Goal: Task Accomplishment & Management: Manage account settings

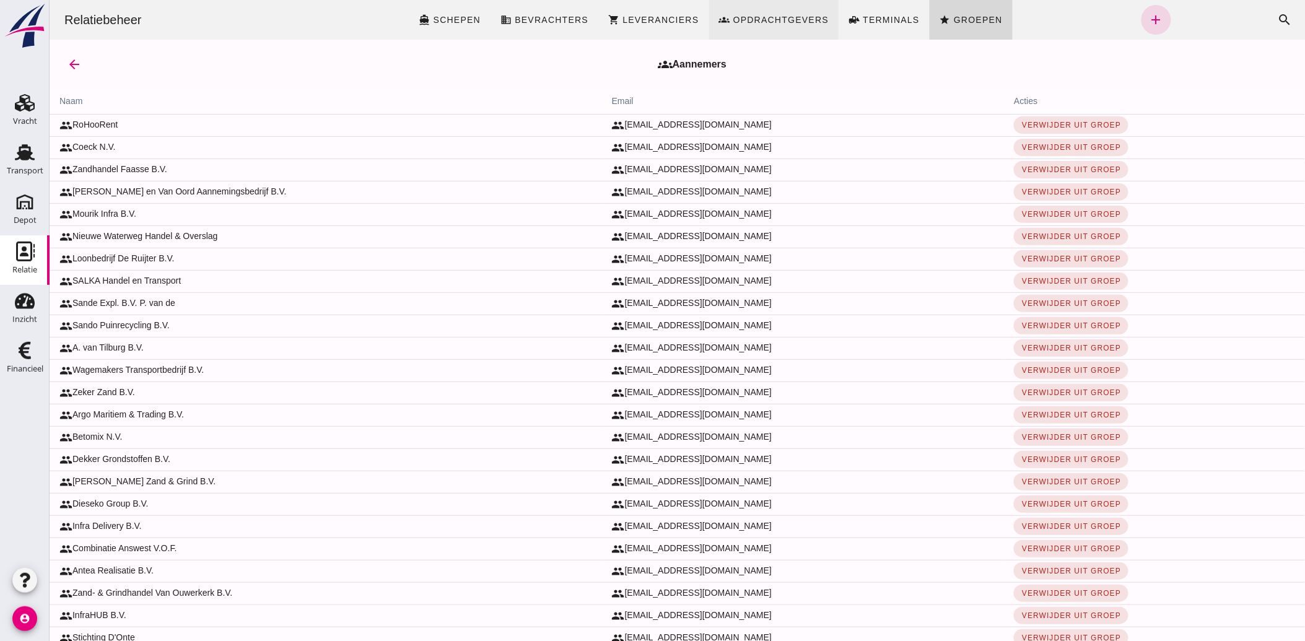
click span "Opdrachtgevers"
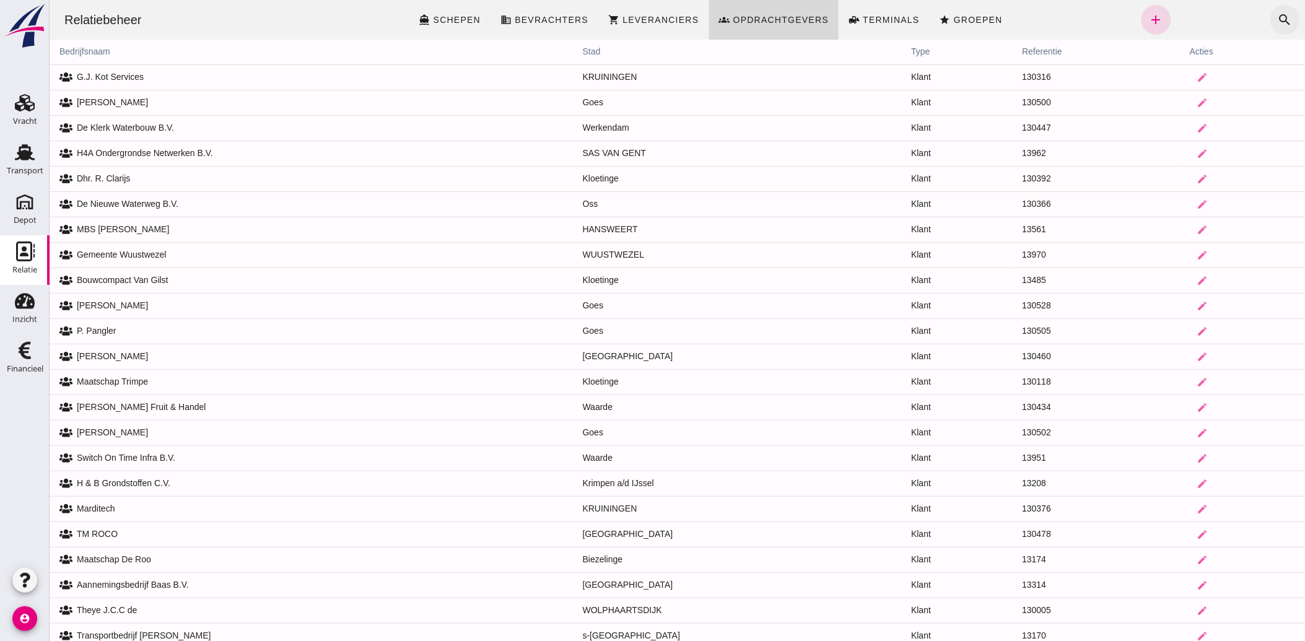
click at [1278, 15] on icon "search" at bounding box center [1285, 19] width 15 height 15
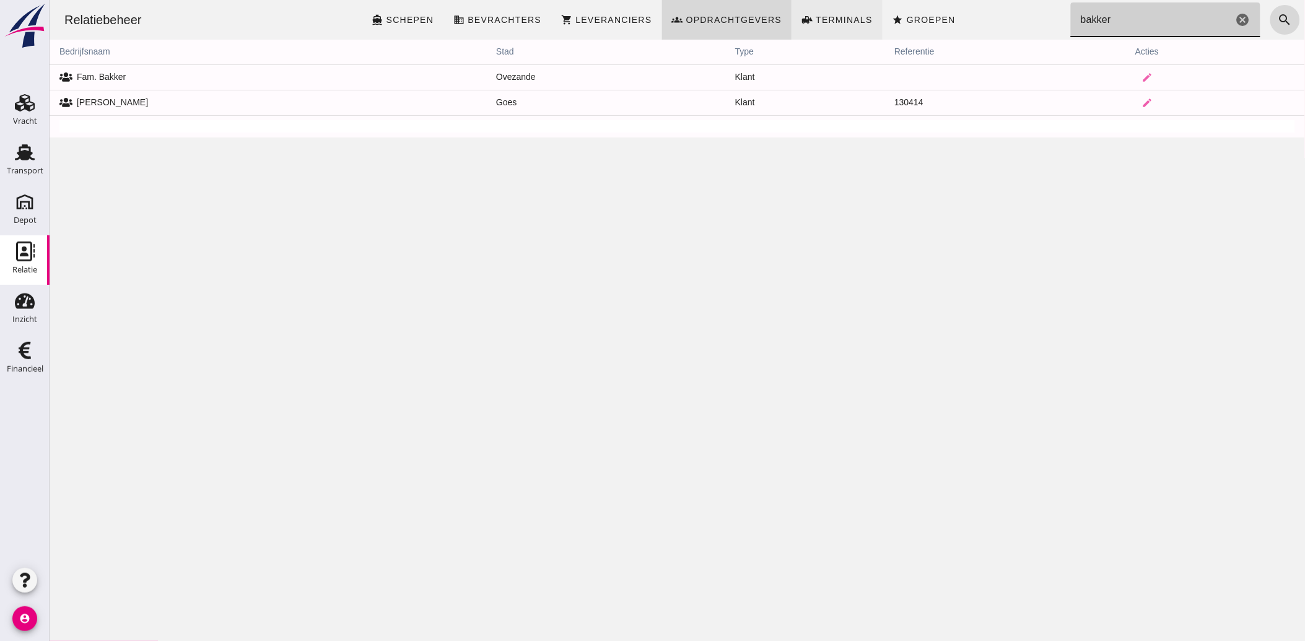
type input "bakker"
click at [29, 367] on div "Financieel" at bounding box center [25, 369] width 37 height 8
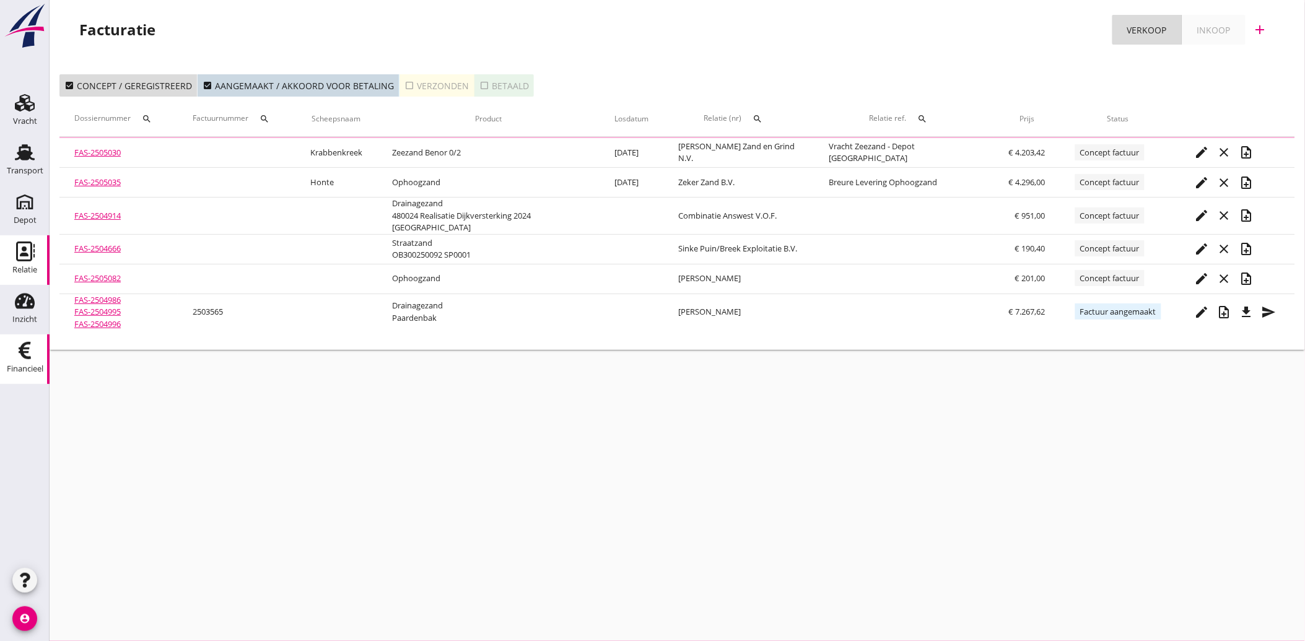
drag, startPoint x: 28, startPoint y: 255, endPoint x: 35, endPoint y: 254, distance: 7.5
click at [28, 255] on use at bounding box center [25, 252] width 19 height 20
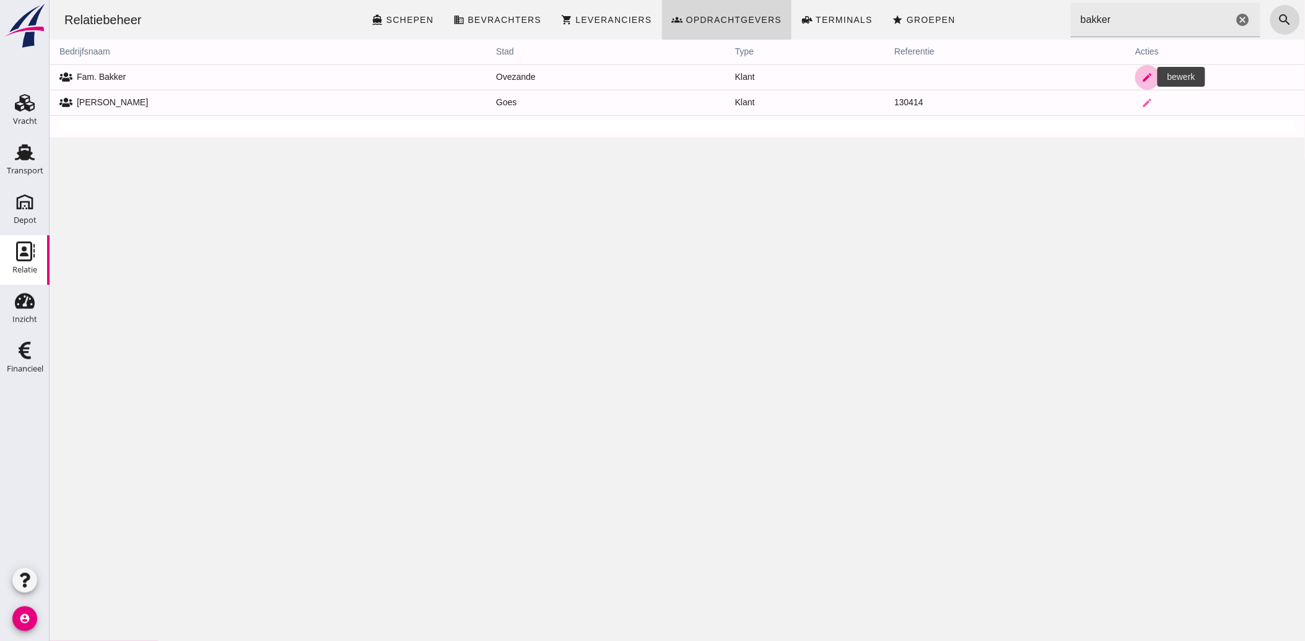
click at [1142, 76] on icon "edit" at bounding box center [1147, 77] width 11 height 11
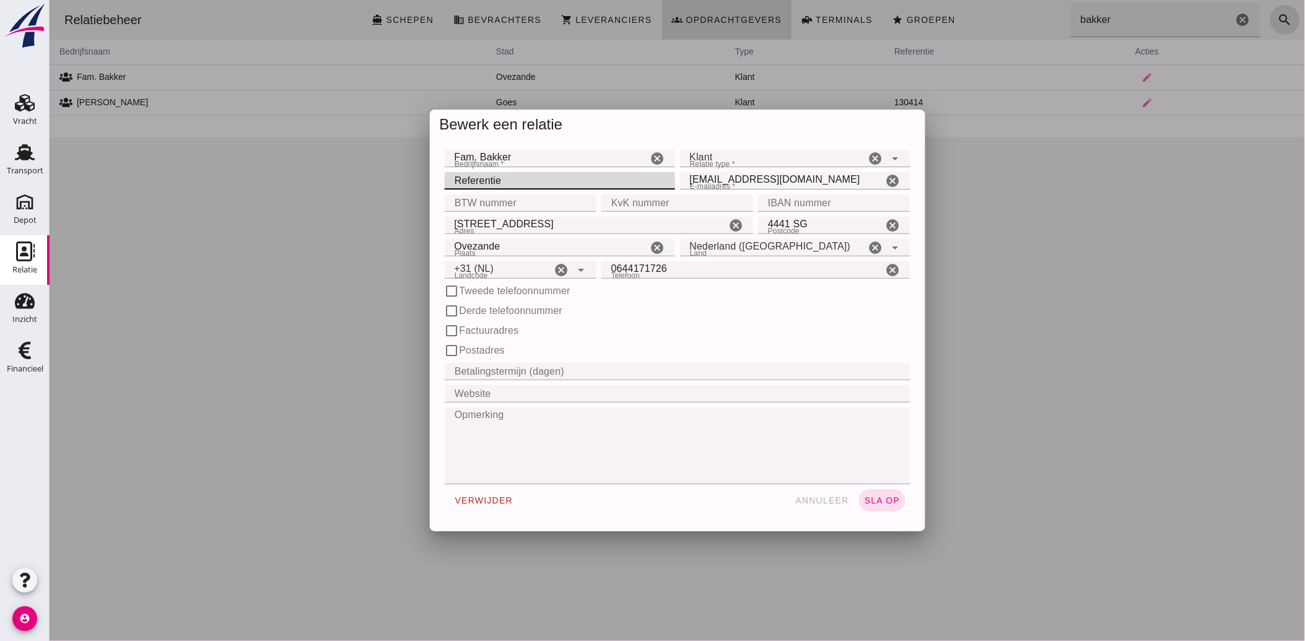
click input "Referentie"
type input "130543"
click span "sla op"
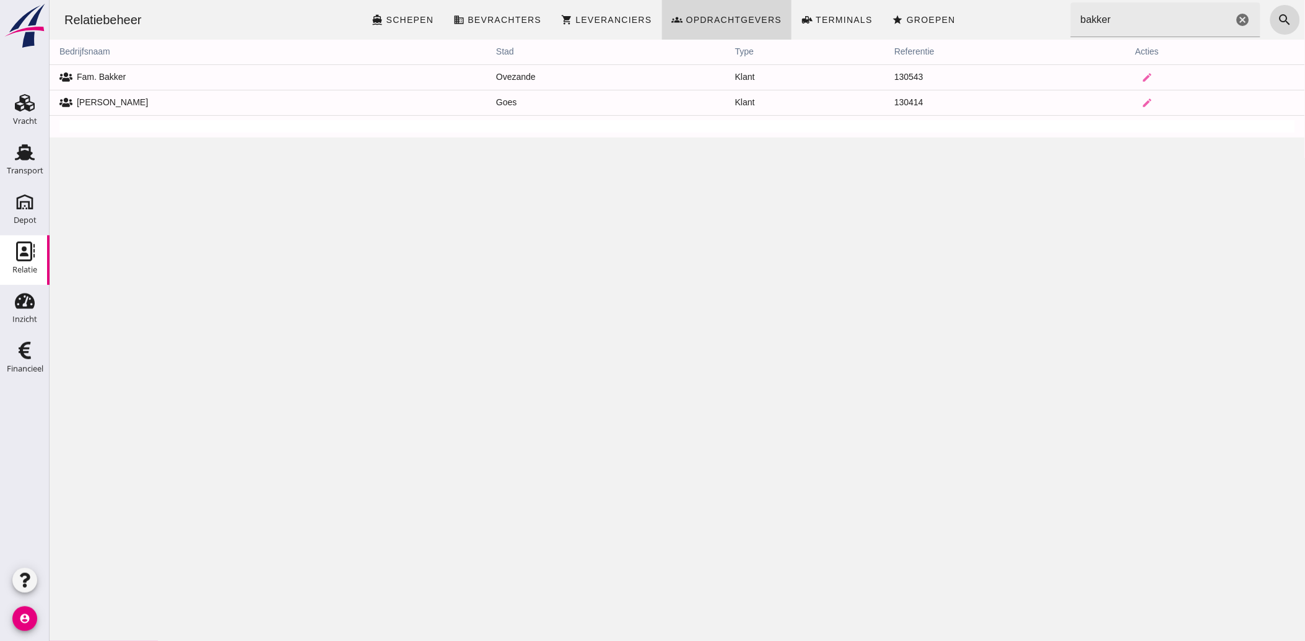
drag, startPoint x: 13, startPoint y: 367, endPoint x: 131, endPoint y: 398, distance: 121.9
click at [14, 367] on div "Financieel" at bounding box center [25, 369] width 37 height 8
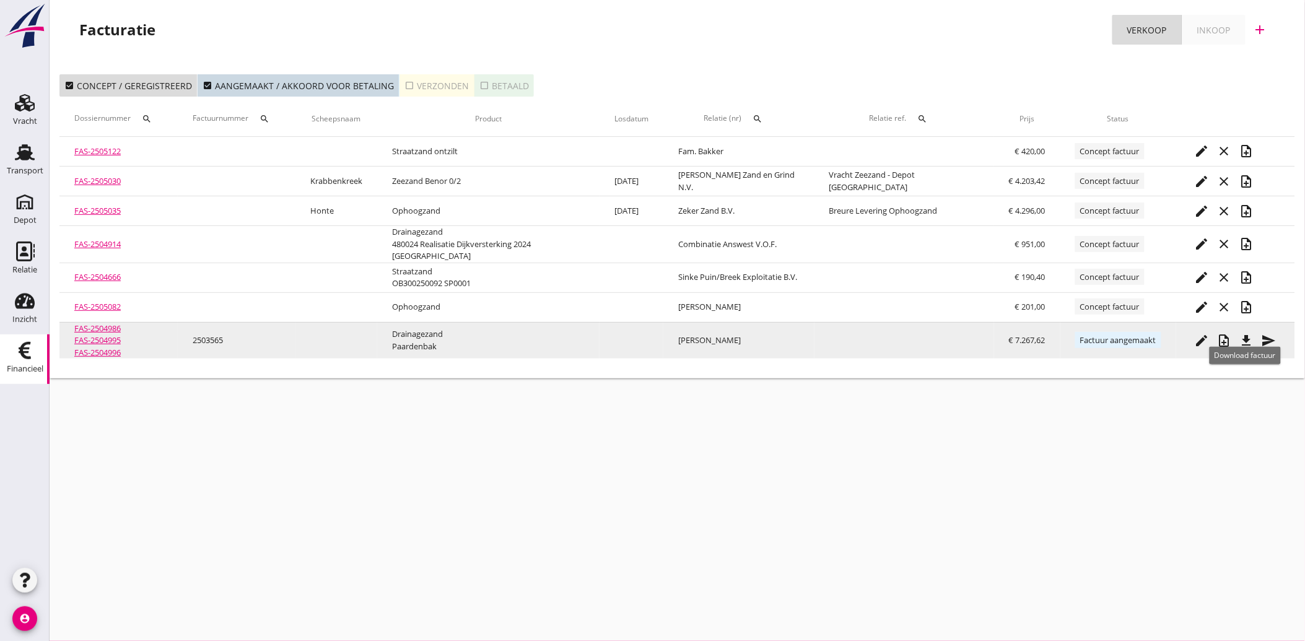
click at [1247, 333] on icon "file_download" at bounding box center [1247, 340] width 15 height 15
click at [1268, 335] on icon "send" at bounding box center [1269, 340] width 15 height 15
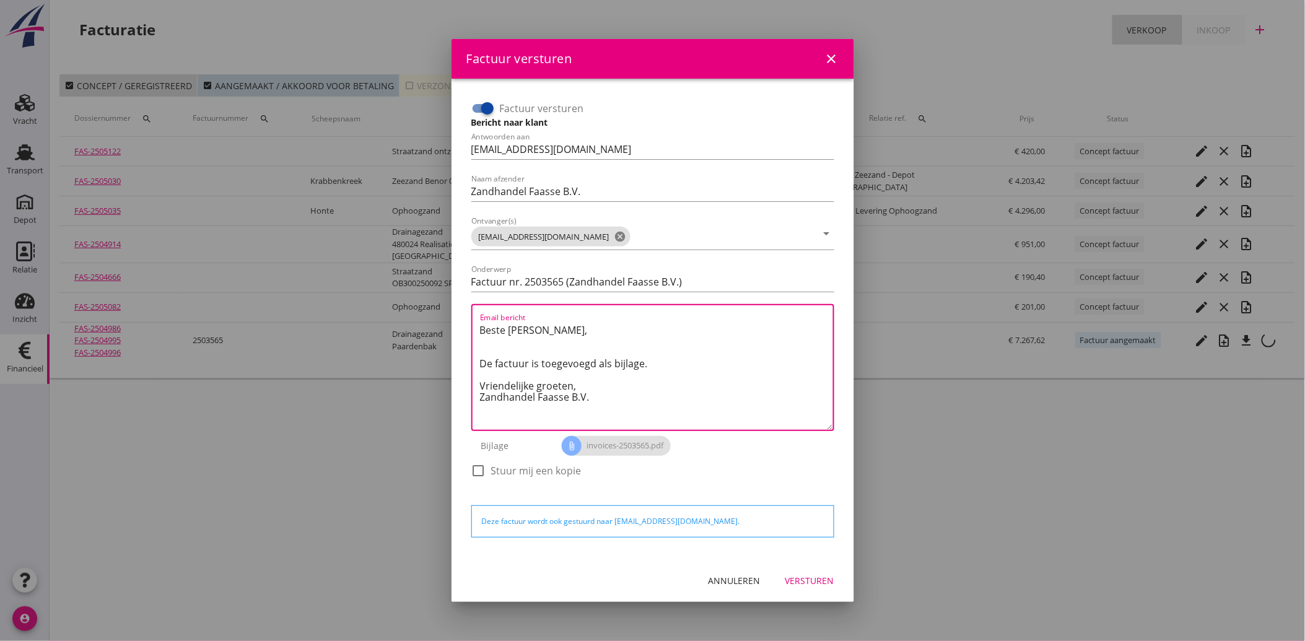
drag, startPoint x: 591, startPoint y: 398, endPoint x: 475, endPoint y: 318, distance: 141.3
click at [475, 318] on div "Email bericht Beste [PERSON_NAME], De factuur is toegevoegd als bijlage. Vriend…" at bounding box center [652, 367] width 363 height 127
paste textarea "Geachte heer/mevrouw, Hierbij zenden wij u onze factuur i.v.m. de door ons aan …"
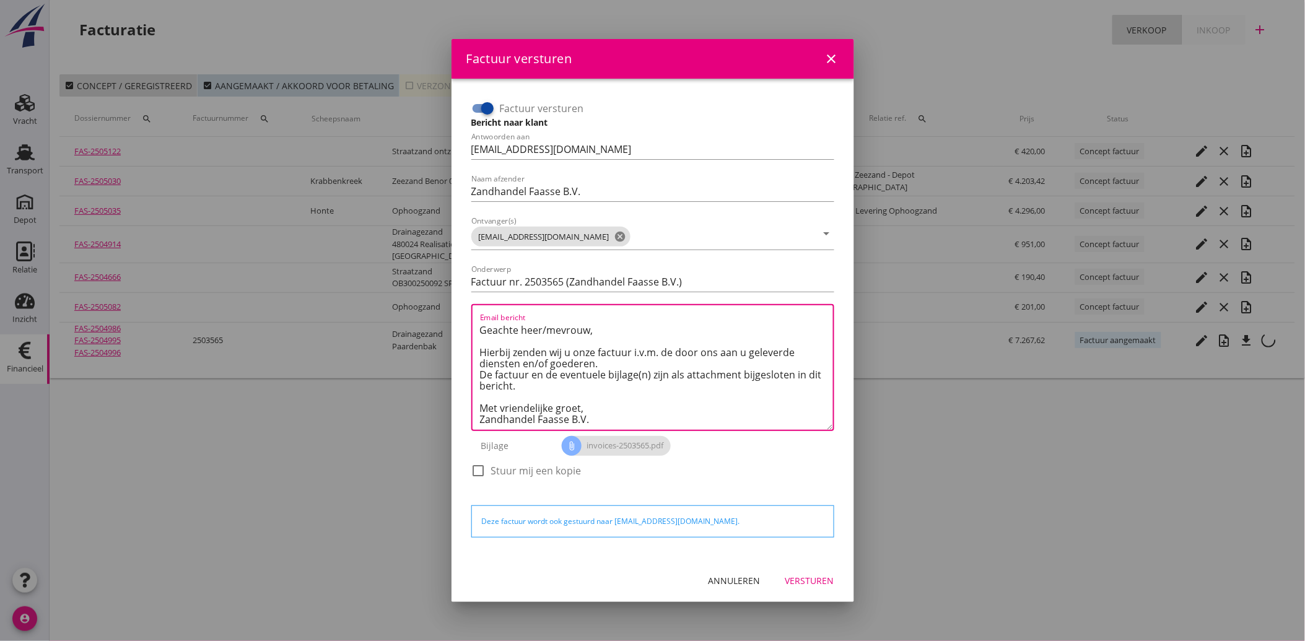
type textarea "Geachte heer/mevrouw, Hierbij zenden wij u onze factuur i.v.m. de door ons aan …"
click at [798, 581] on div "Versturen" at bounding box center [810, 580] width 49 height 13
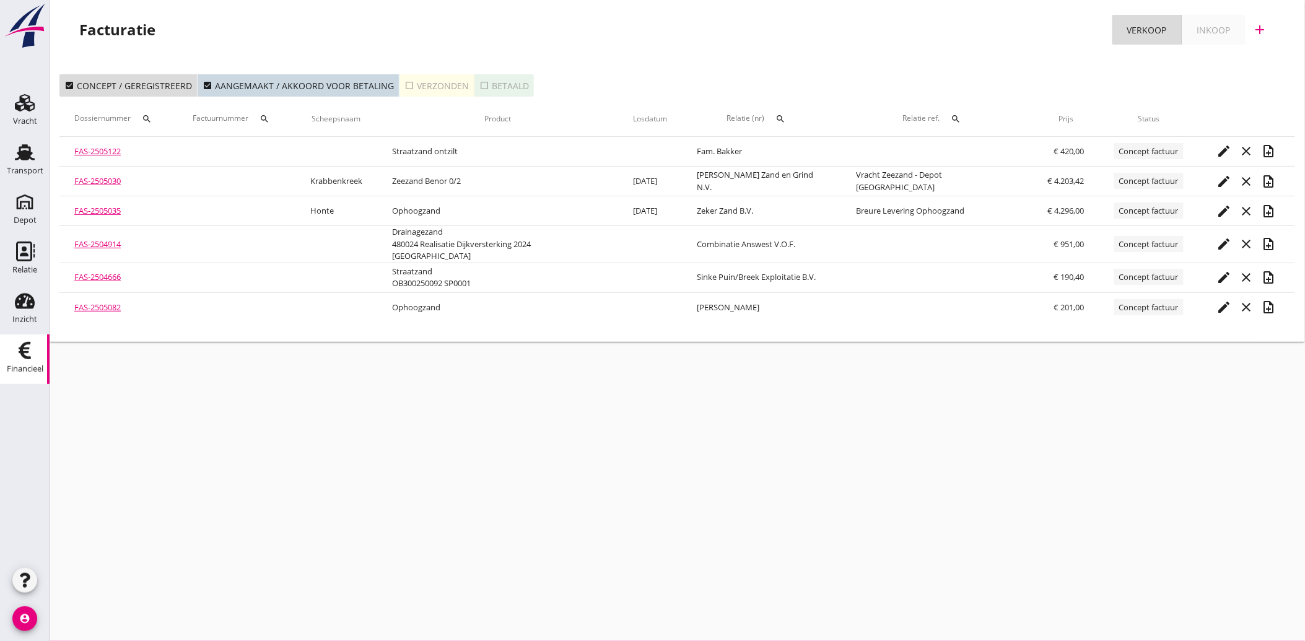
click at [12, 362] on div "Financieel" at bounding box center [25, 369] width 37 height 17
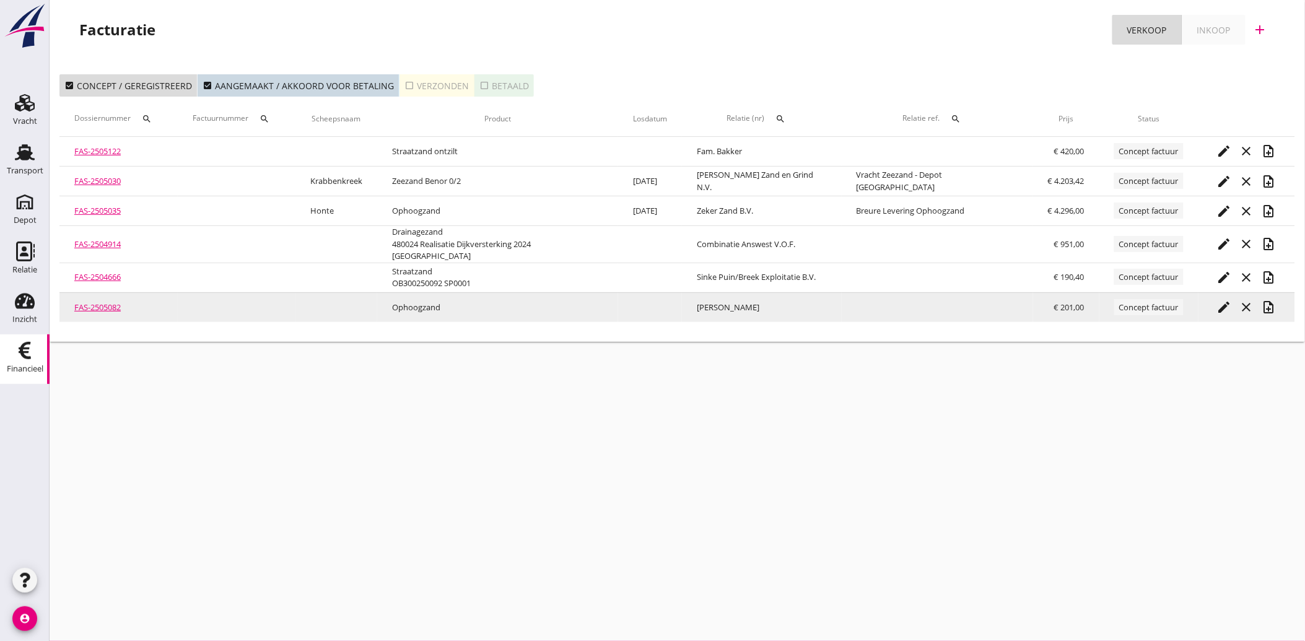
click at [1221, 300] on icon "edit" at bounding box center [1224, 307] width 15 height 15
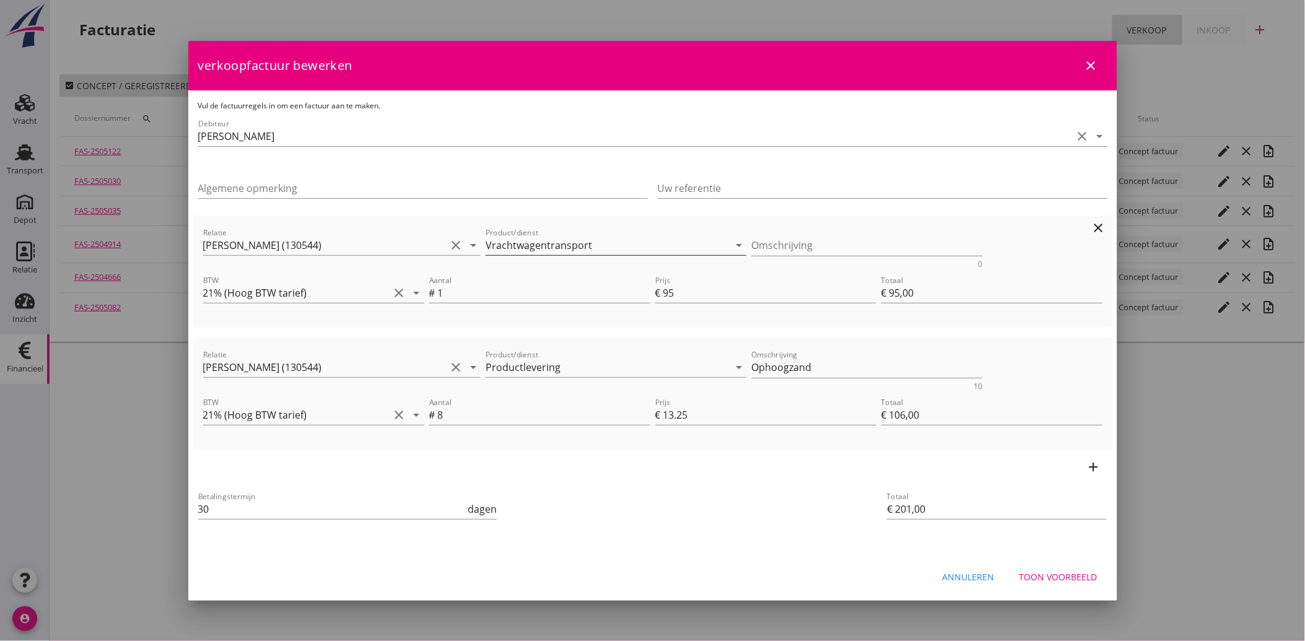
click at [571, 246] on input "Vrachtwagentransport" at bounding box center [607, 245] width 243 height 20
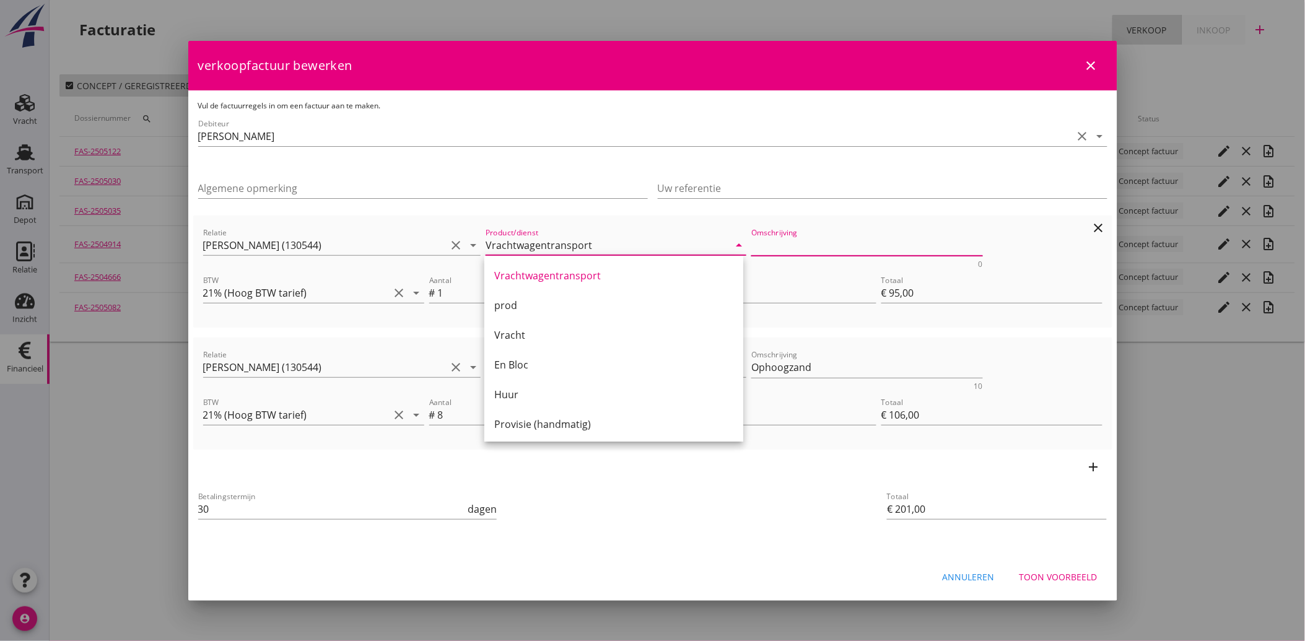
click at [795, 245] on textarea "Omschrijving" at bounding box center [868, 245] width 232 height 20
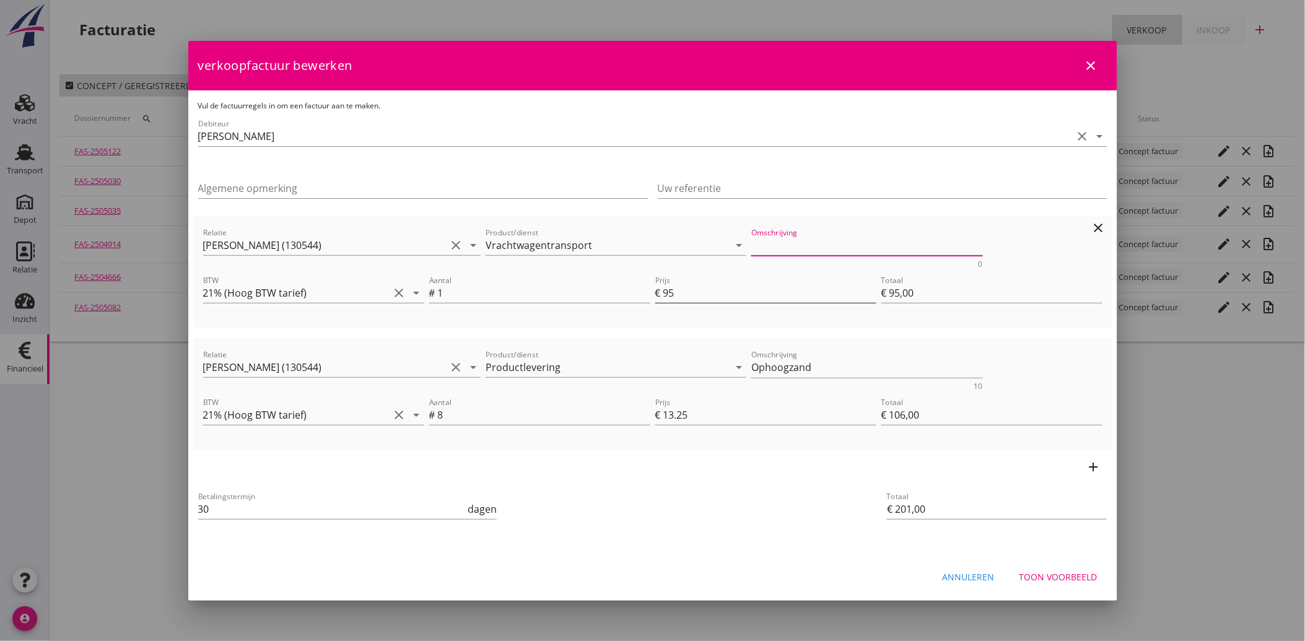
paste textarea "Vrachtwagentransport"
type textarea "Vrachtwagentransport"
click at [723, 502] on div "Betalingstermijn 30 dagen" at bounding box center [500, 510] width 608 height 47
click at [1066, 575] on div "Toon voorbeeld" at bounding box center [1059, 577] width 78 height 13
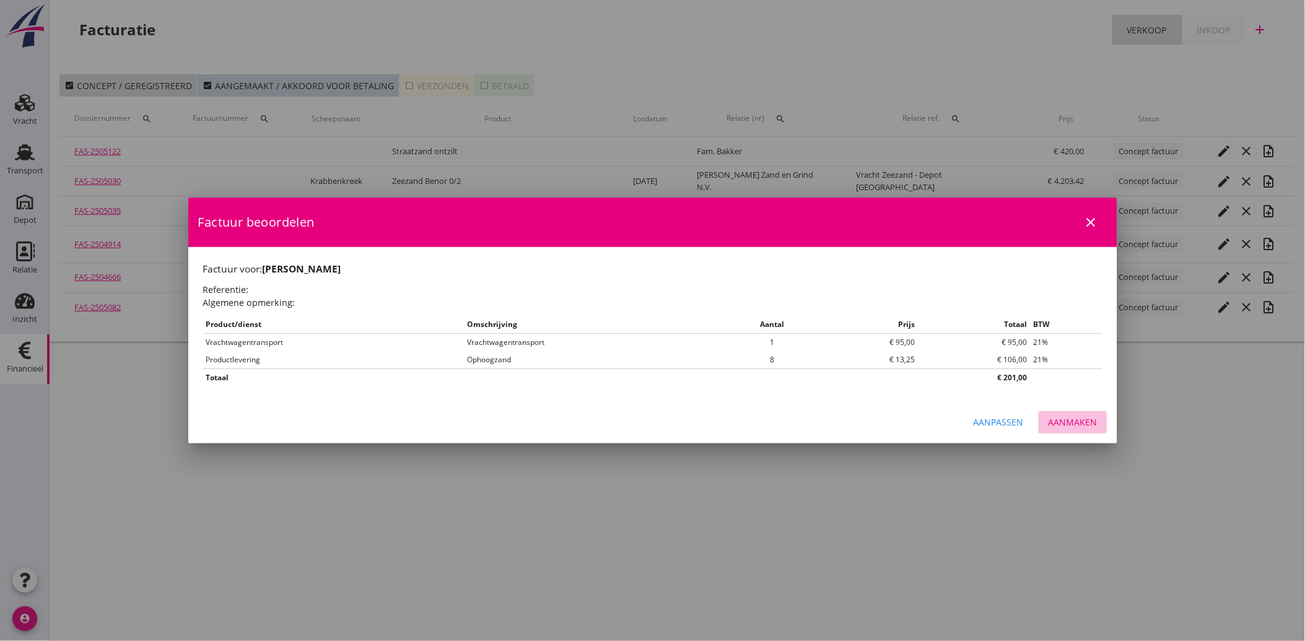
click at [1080, 418] on div "Aanmaken" at bounding box center [1073, 422] width 49 height 13
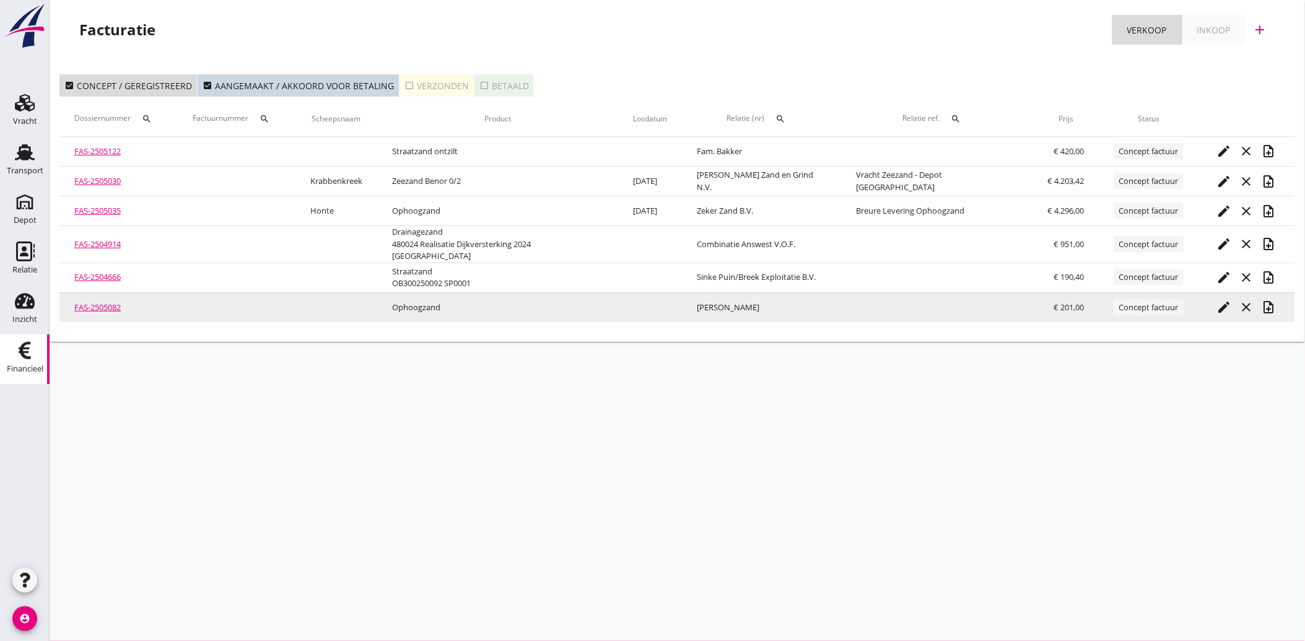
click at [1268, 300] on icon "note_add" at bounding box center [1269, 307] width 15 height 15
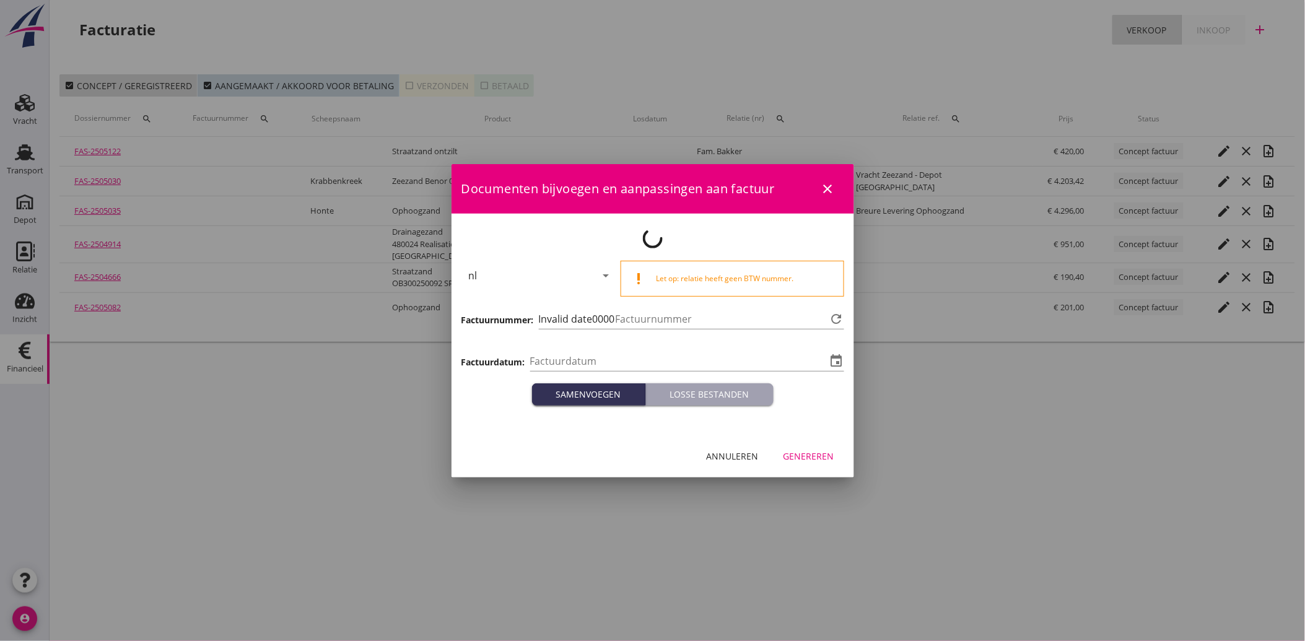
type input "[DATE]"
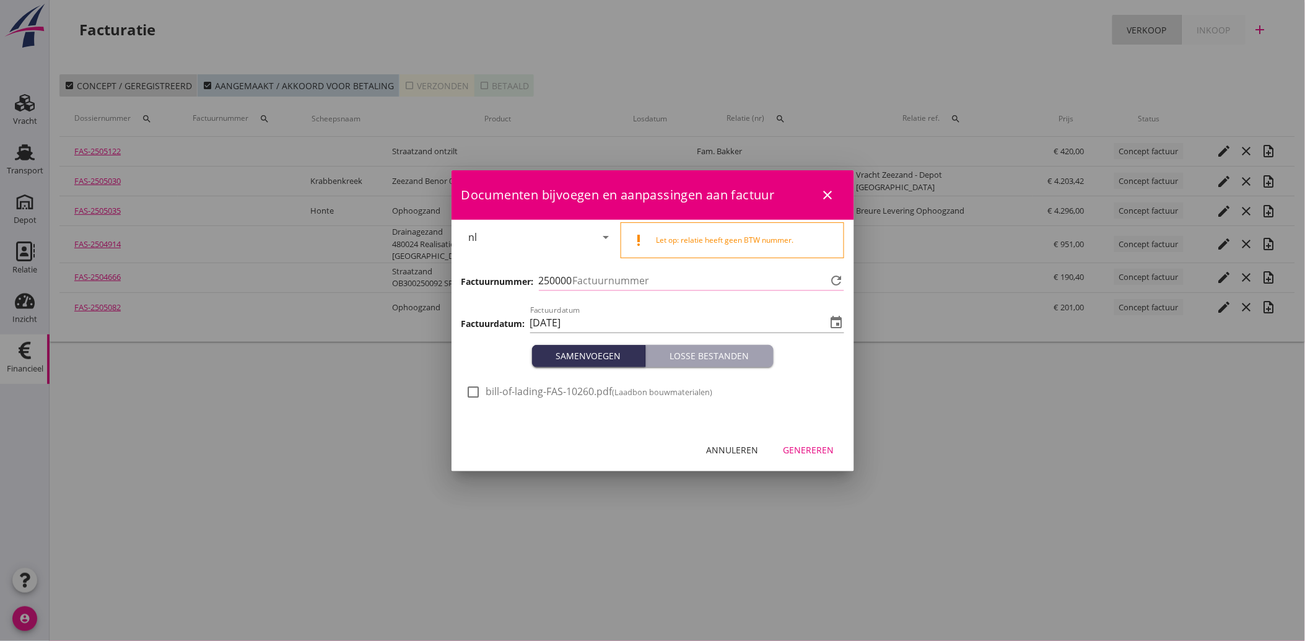
type input "3566"
click at [470, 388] on div at bounding box center [473, 392] width 21 height 21
checkbox input "true"
click at [799, 444] on div "Genereren" at bounding box center [809, 450] width 51 height 13
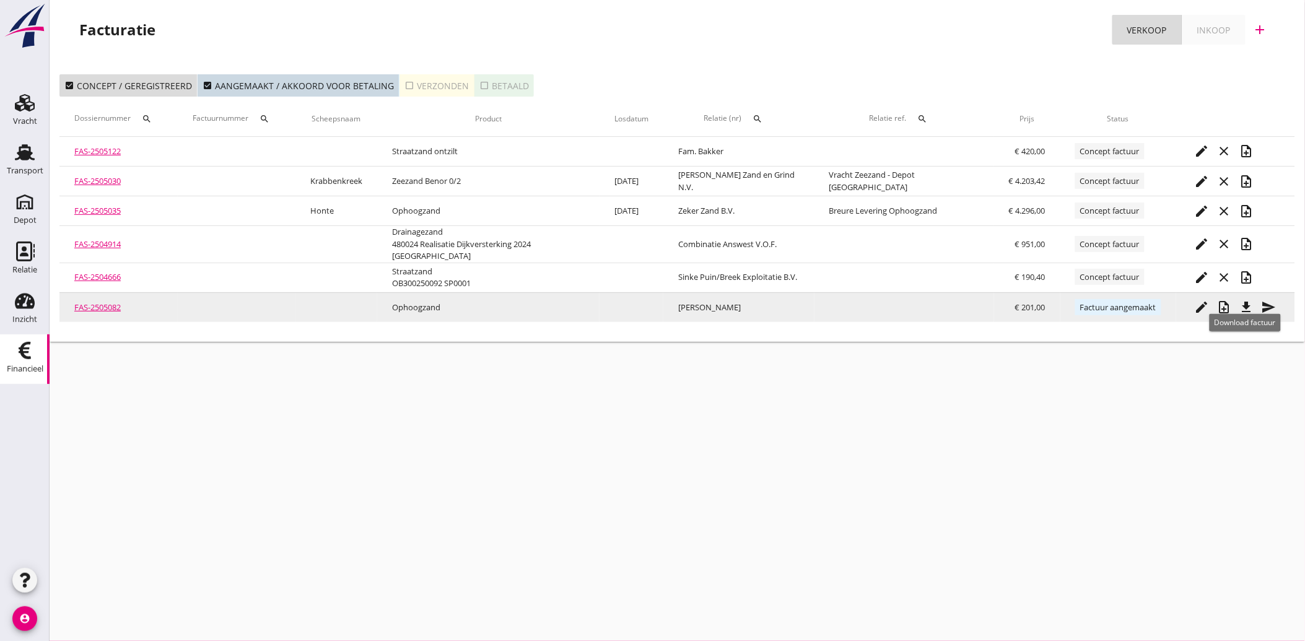
click at [1242, 300] on icon "file_download" at bounding box center [1247, 307] width 15 height 15
click at [1262, 300] on icon "send" at bounding box center [1269, 307] width 15 height 15
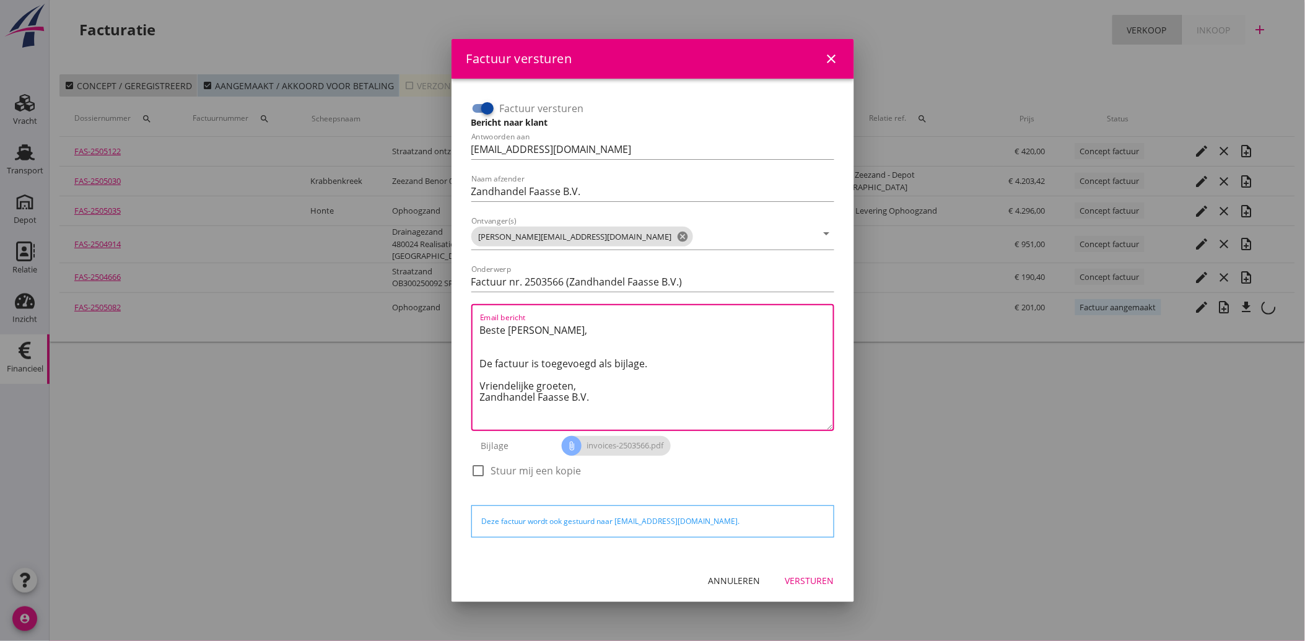
drag, startPoint x: 605, startPoint y: 403, endPoint x: 468, endPoint y: 317, distance: 160.9
click at [468, 317] on div "Factuur versturen Bericht naar klant Antwoorden aan [EMAIL_ADDRESS][DOMAIN_NAME…" at bounding box center [653, 296] width 373 height 404
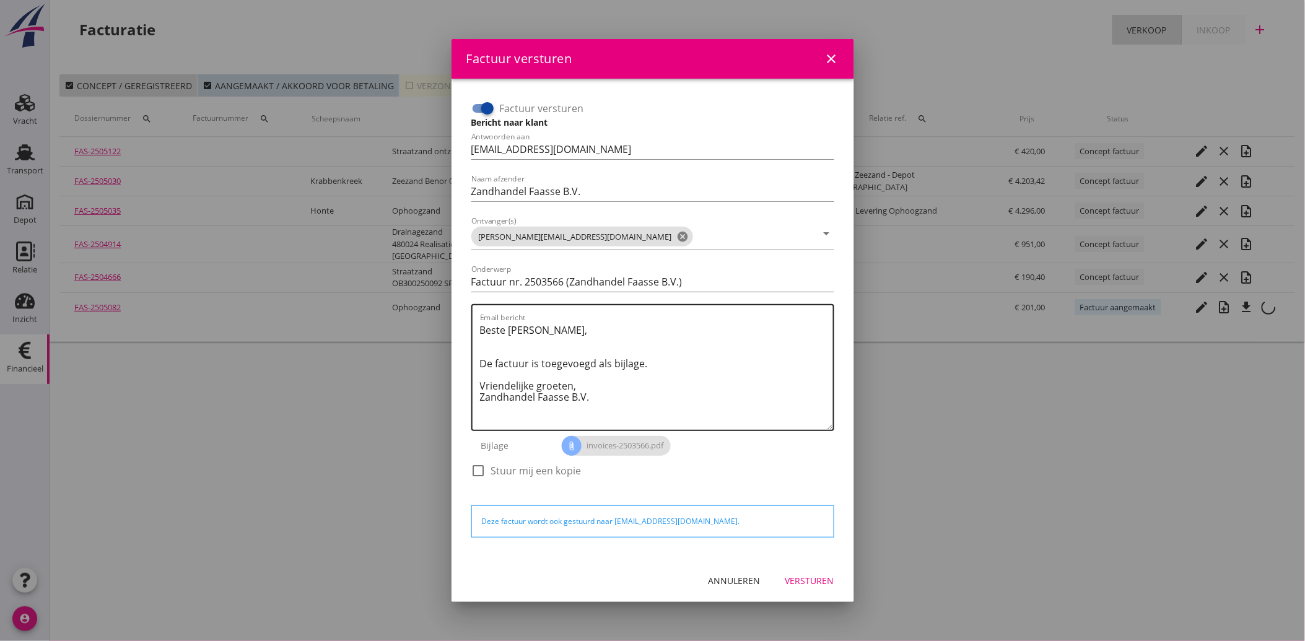
click at [604, 404] on textarea "Beste [PERSON_NAME], De factuur is toegevoegd als bijlage. Vriendelijke groeten…" at bounding box center [656, 375] width 353 height 110
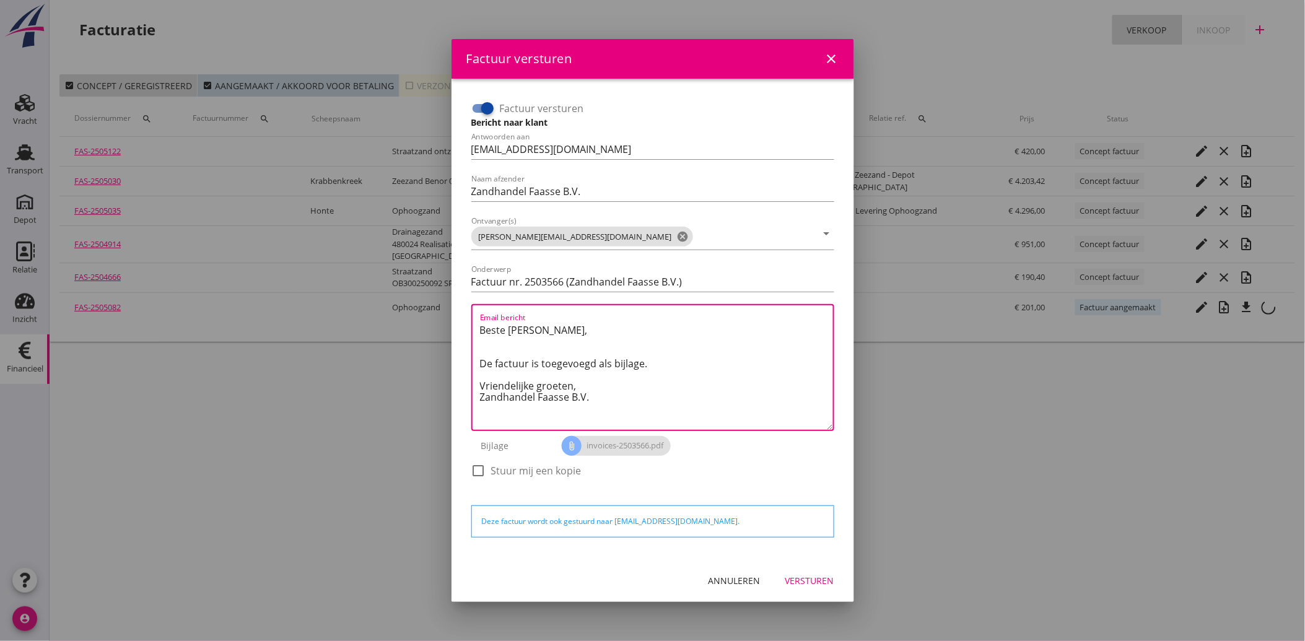
click at [604, 397] on textarea "Beste [PERSON_NAME], De factuur is toegevoegd als bijlage. Vriendelijke groeten…" at bounding box center [656, 375] width 353 height 110
drag, startPoint x: 604, startPoint y: 398, endPoint x: 485, endPoint y: 324, distance: 140.0
click at [467, 312] on div "Factuur versturen Bericht naar klant Antwoorden aan [EMAIL_ADDRESS][DOMAIN_NAME…" at bounding box center [653, 296] width 373 height 404
paste textarea "Geachte heer/mevrouw, Hierbij zenden wij u onze factuur i.v.m. de door ons aan …"
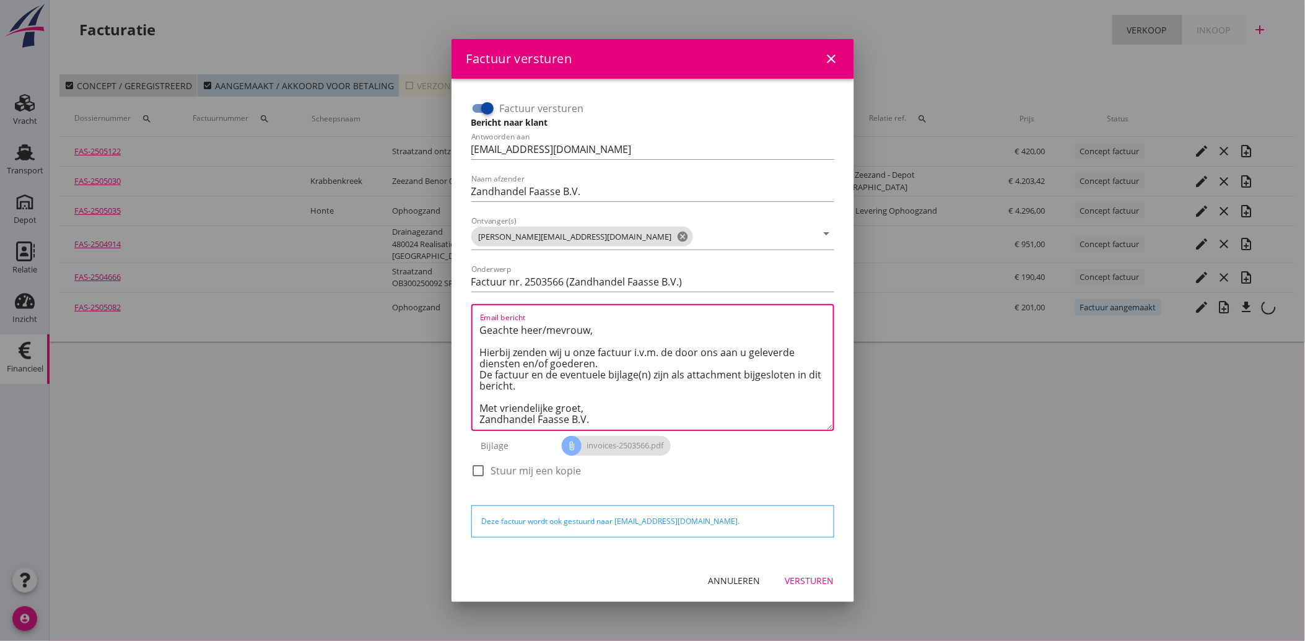
type textarea "Geachte heer/mevrouw, Hierbij zenden wij u onze factuur i.v.m. de door ons aan …"
click at [812, 577] on div "Versturen" at bounding box center [810, 580] width 49 height 13
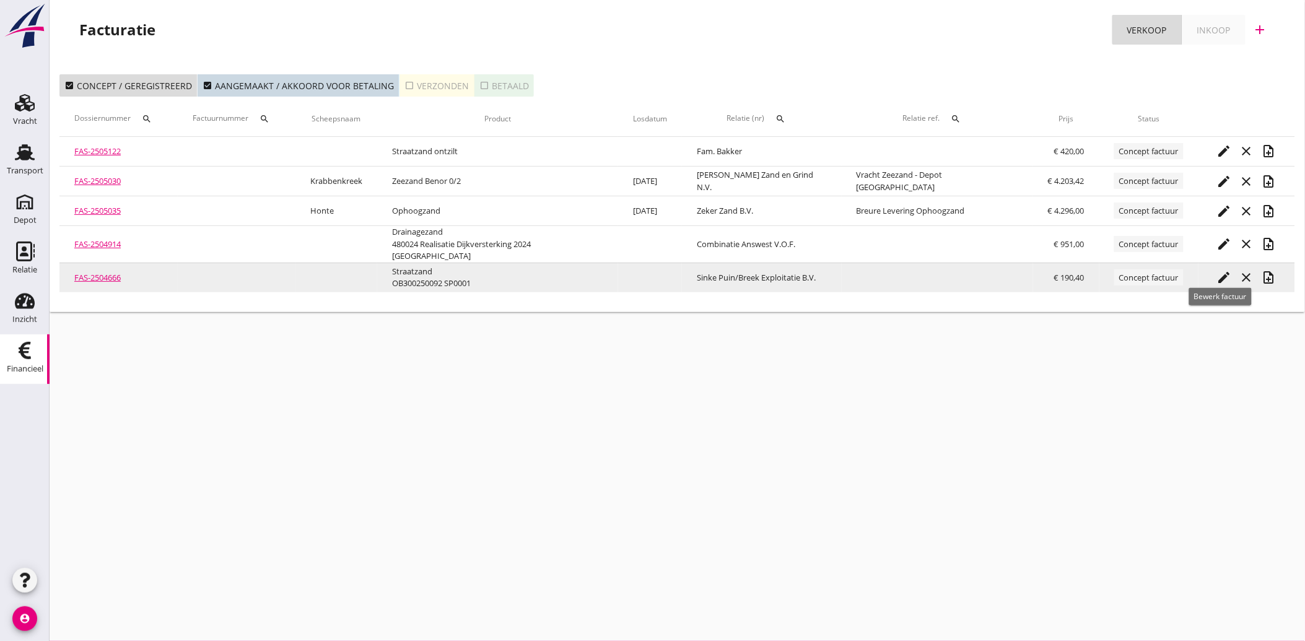
click at [1219, 270] on icon "edit" at bounding box center [1224, 277] width 15 height 15
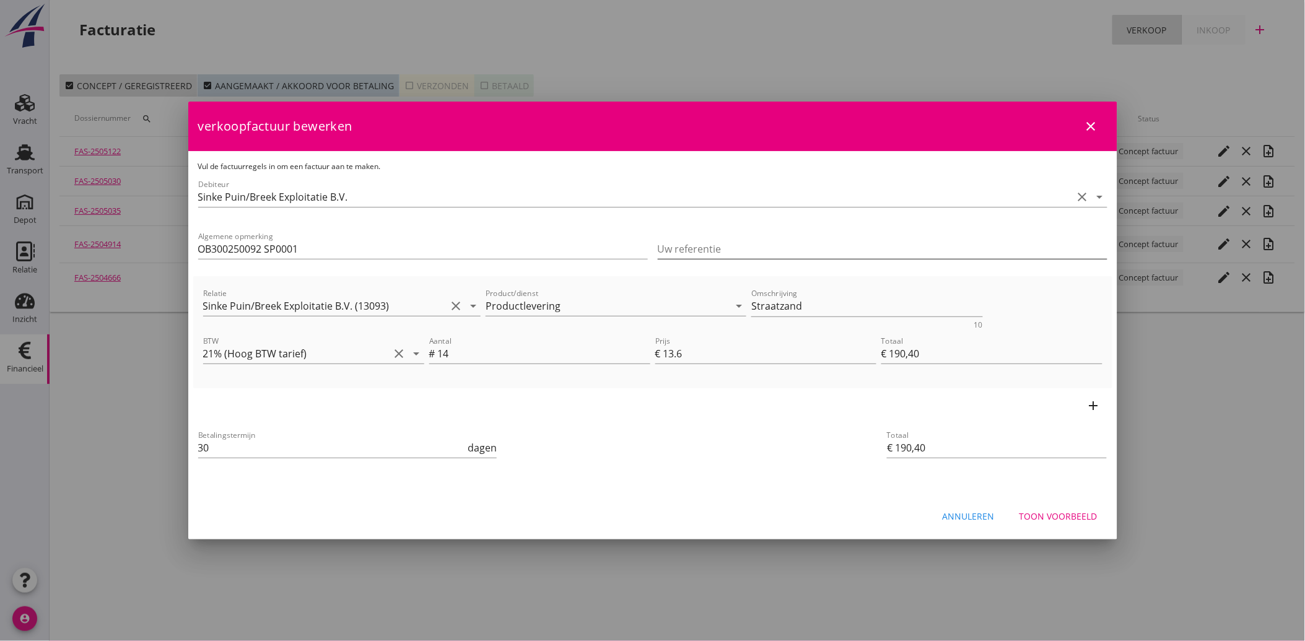
click at [690, 245] on input "Uw referentie" at bounding box center [883, 249] width 450 height 20
paste input "OB300250092"
type input "OB300250092"
click at [628, 461] on div "Betalingstermijn 30 dagen" at bounding box center [500, 449] width 608 height 47
click at [333, 244] on input "OB300250092 SP0001" at bounding box center [423, 249] width 450 height 20
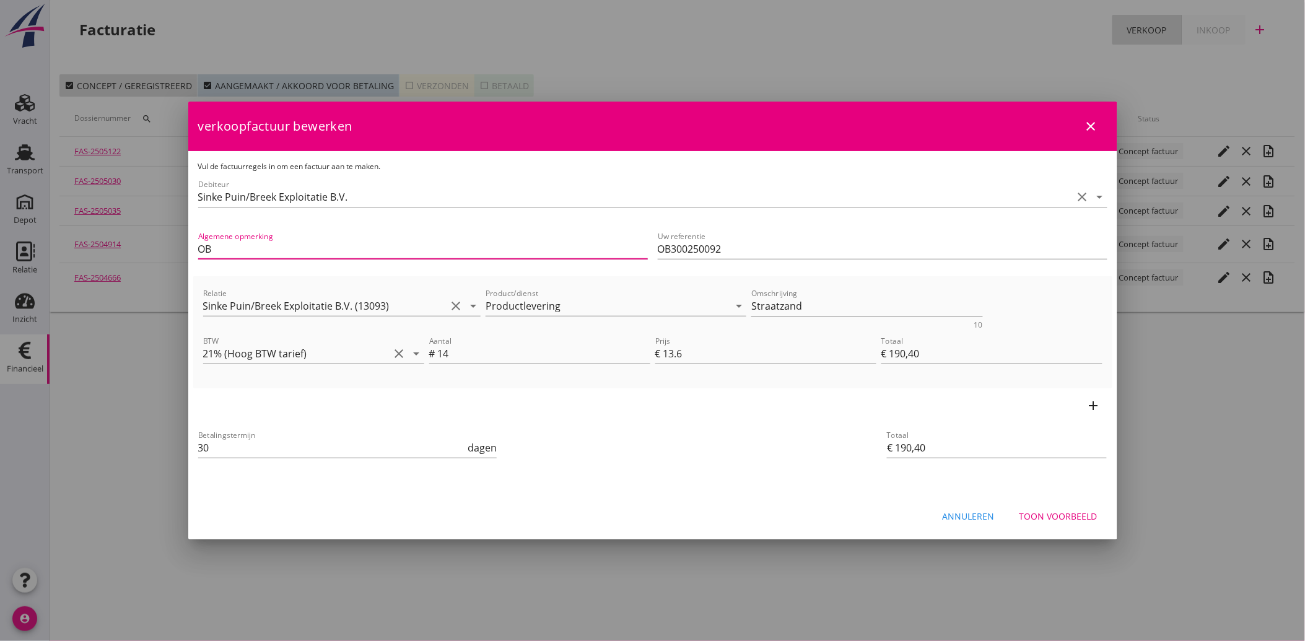
type input "O"
click at [694, 493] on div "Vul de factuurregels in om een factuur aan te maken. Debiteur Sinke Puin/Breek …" at bounding box center [652, 323] width 929 height 344
click at [1046, 507] on button "Toon voorbeeld" at bounding box center [1059, 516] width 98 height 22
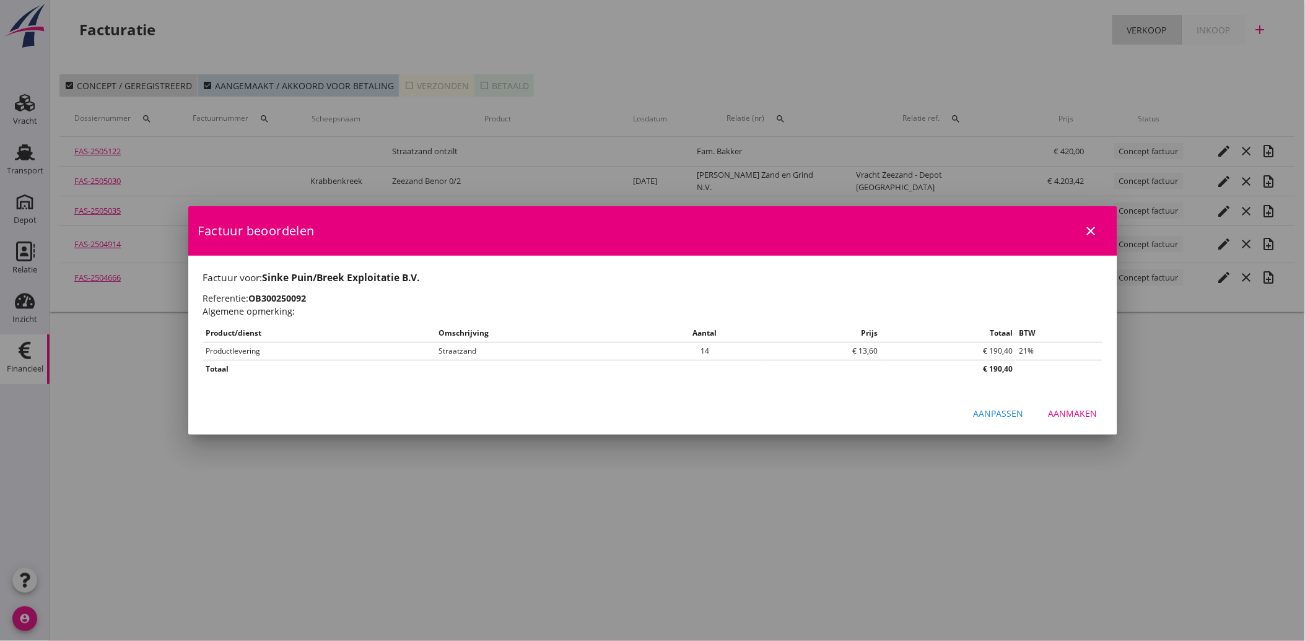
click at [1085, 413] on div "Aanmaken" at bounding box center [1073, 413] width 49 height 13
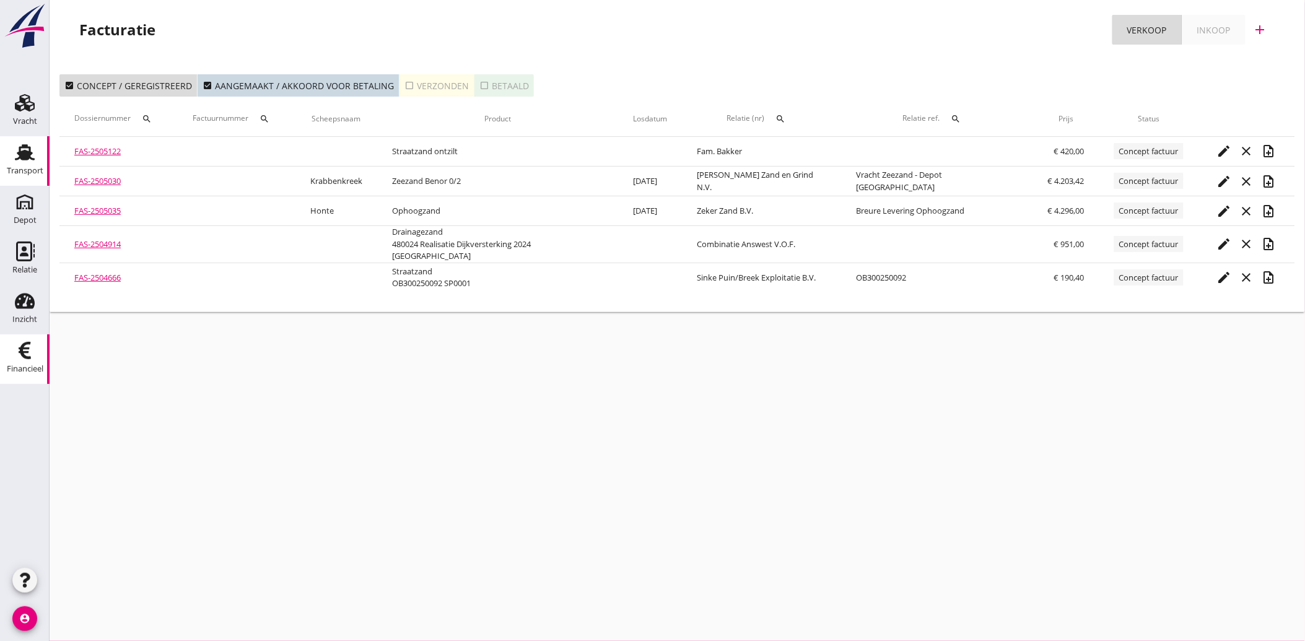
click at [24, 169] on div "Transport" at bounding box center [25, 171] width 37 height 8
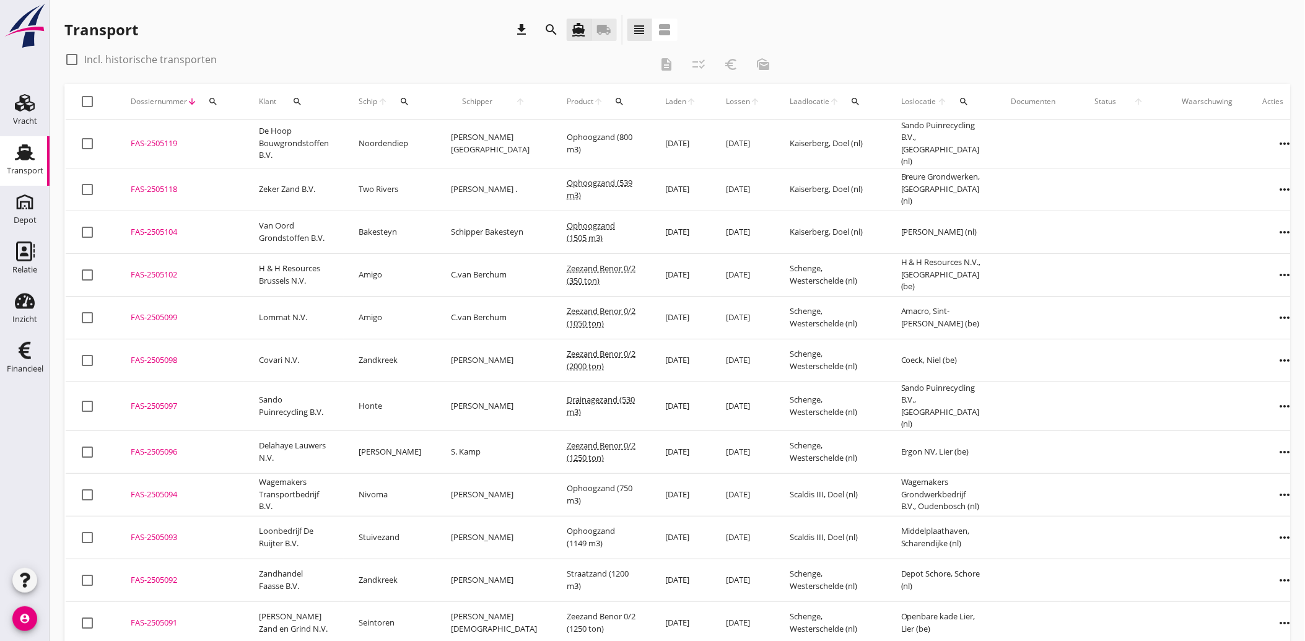
click at [612, 29] on link "local_shipping" at bounding box center [604, 30] width 25 height 22
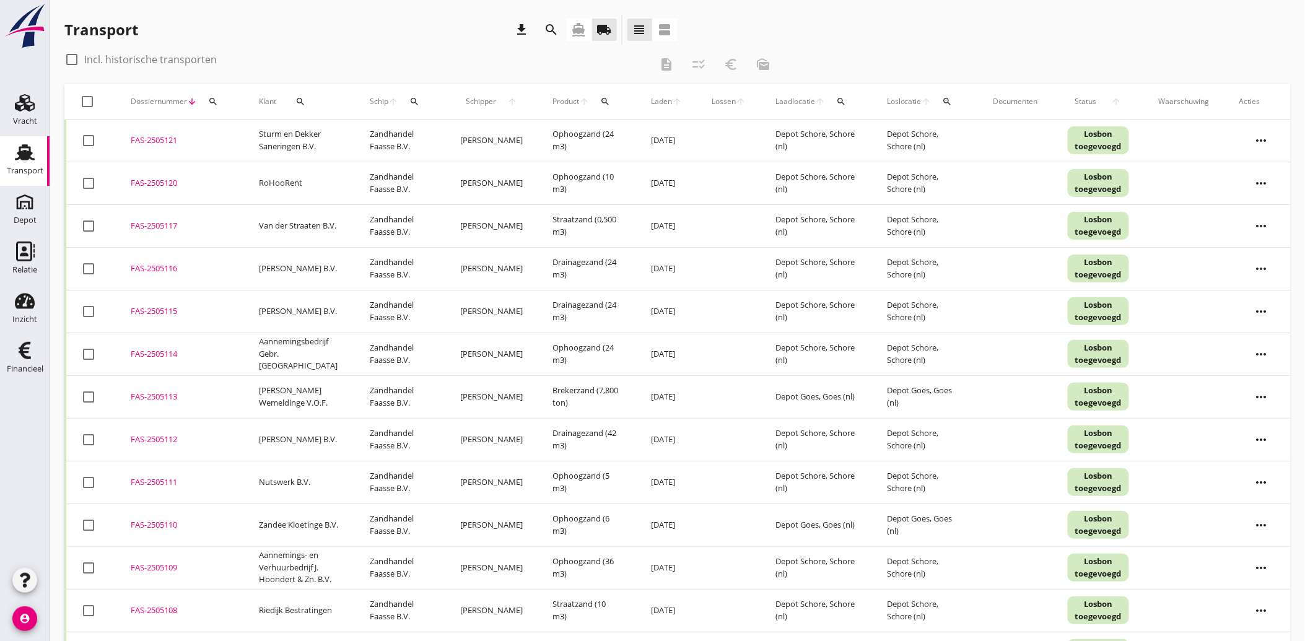
drag, startPoint x: 19, startPoint y: 362, endPoint x: 102, endPoint y: 380, distance: 85.4
click at [19, 362] on div "Financieel" at bounding box center [25, 369] width 37 height 17
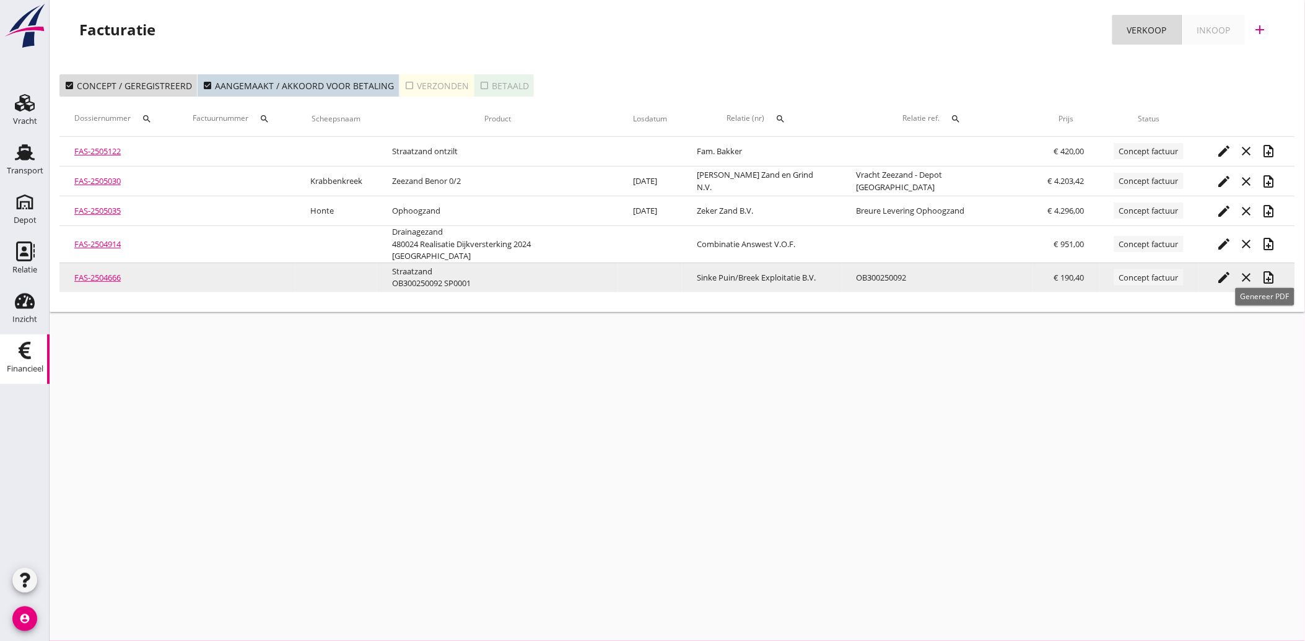
click at [1268, 270] on icon "note_add" at bounding box center [1269, 277] width 15 height 15
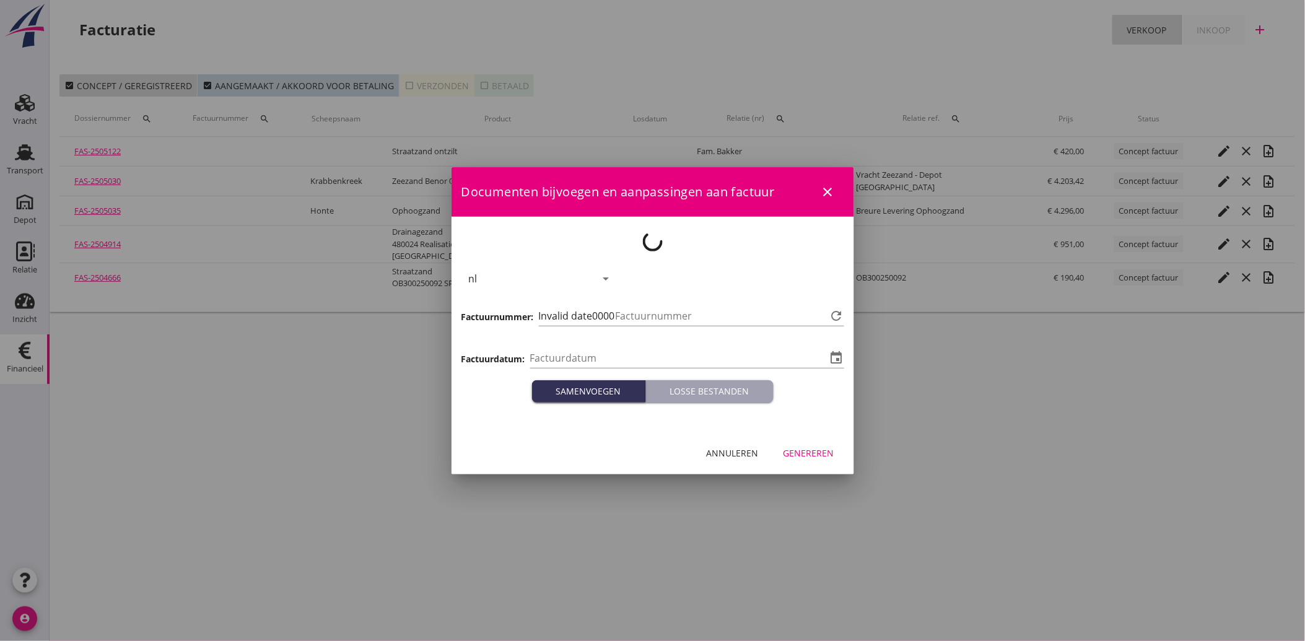
type input "[DATE]"
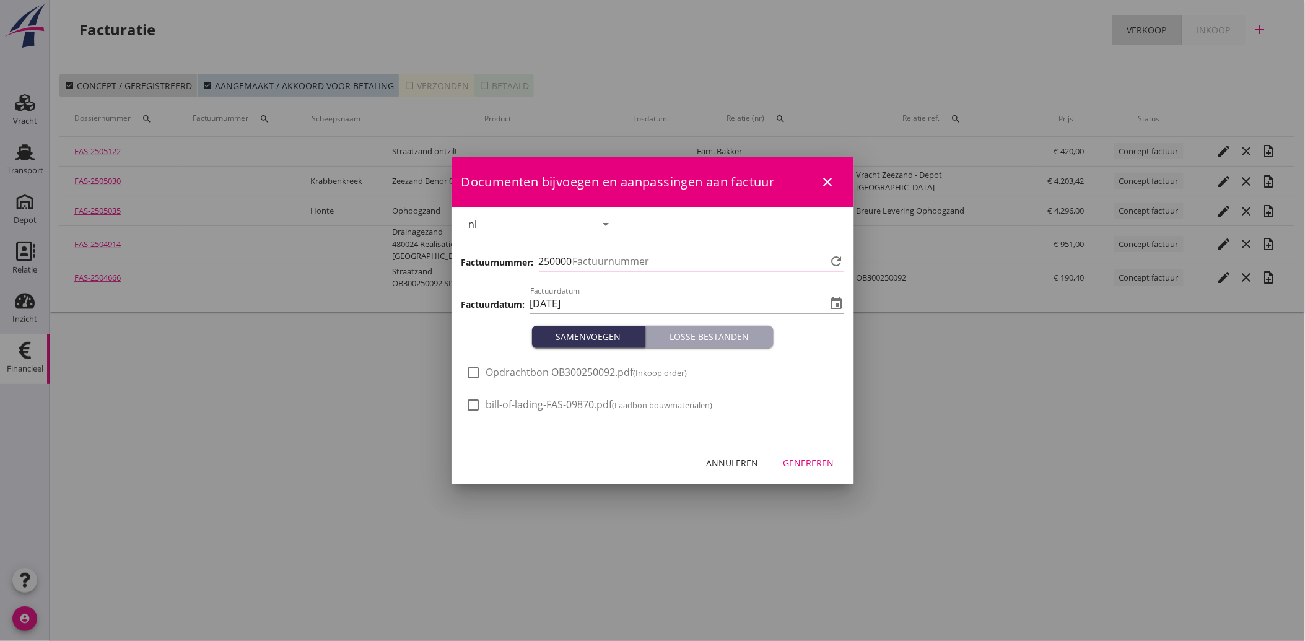
type input "3567"
click at [533, 375] on span "Opdrachtbon OB300250092.pdf (Inkoop order)" at bounding box center [586, 372] width 201 height 13
checkbox input "true"
click at [804, 462] on div "Genereren" at bounding box center [809, 463] width 51 height 13
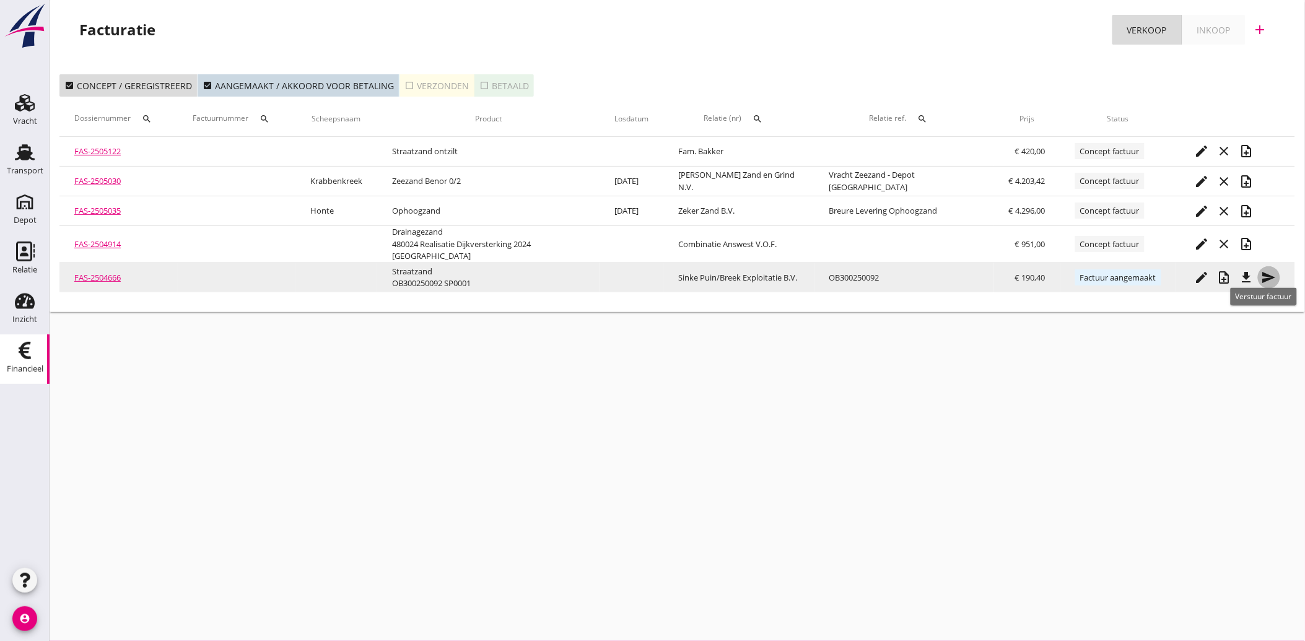
click at [1267, 270] on icon "send" at bounding box center [1269, 277] width 15 height 15
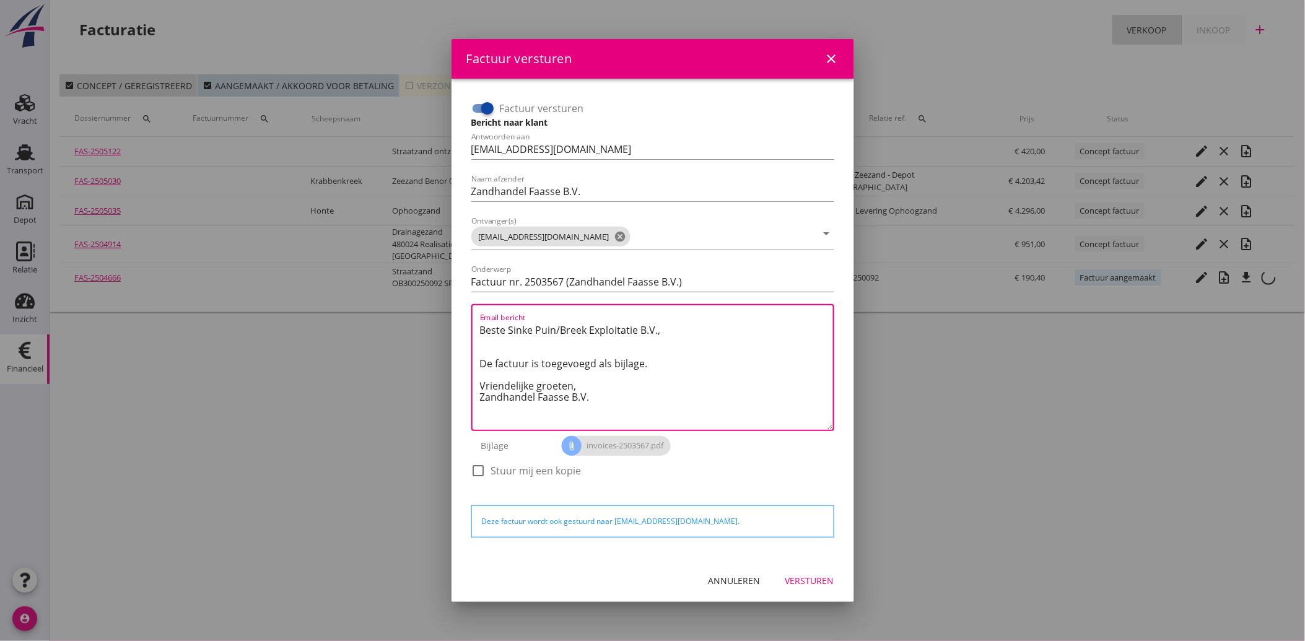
drag, startPoint x: 597, startPoint y: 393, endPoint x: 476, endPoint y: 322, distance: 140.3
click at [476, 322] on div "Email bericht Beste Sinke Puin/Breek Exploitatie B.V., De factuur is toegevoegd…" at bounding box center [652, 367] width 363 height 127
paste textarea "Geachte heer/mevrouw, Hierbij zenden wij u onze factuur i.v.m. de door ons aan …"
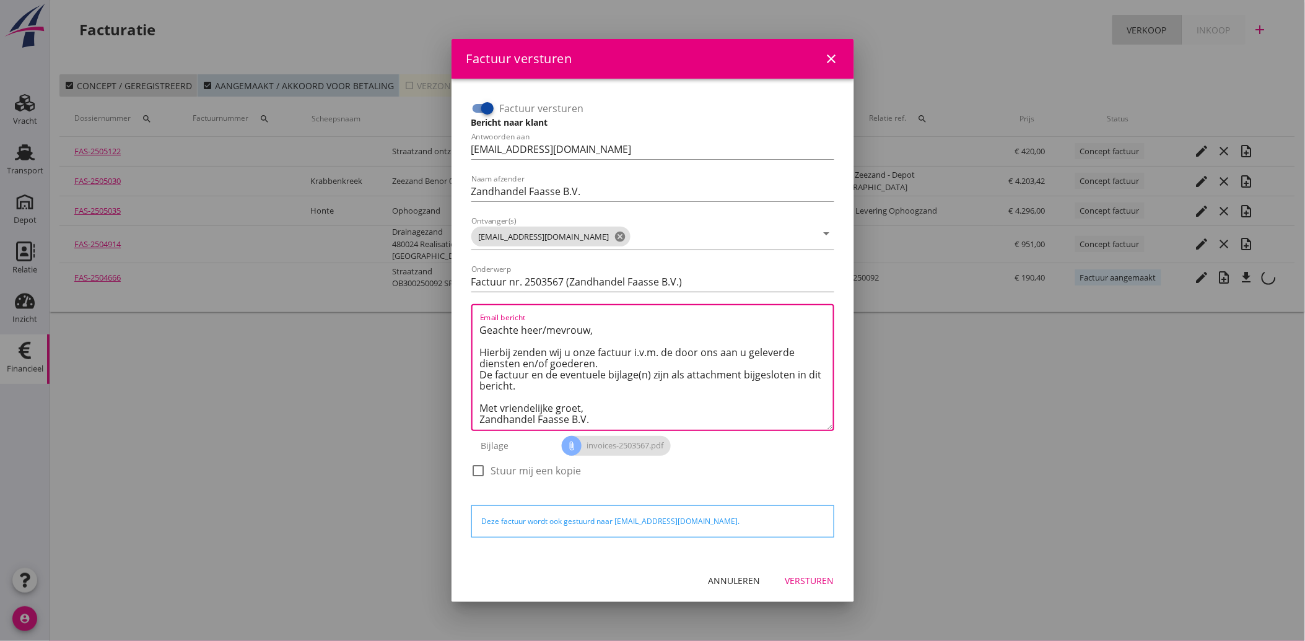
type textarea "Geachte heer/mevrouw, Hierbij zenden wij u onze factuur i.v.m. de door ons aan …"
click at [826, 584] on div "Versturen" at bounding box center [810, 580] width 49 height 13
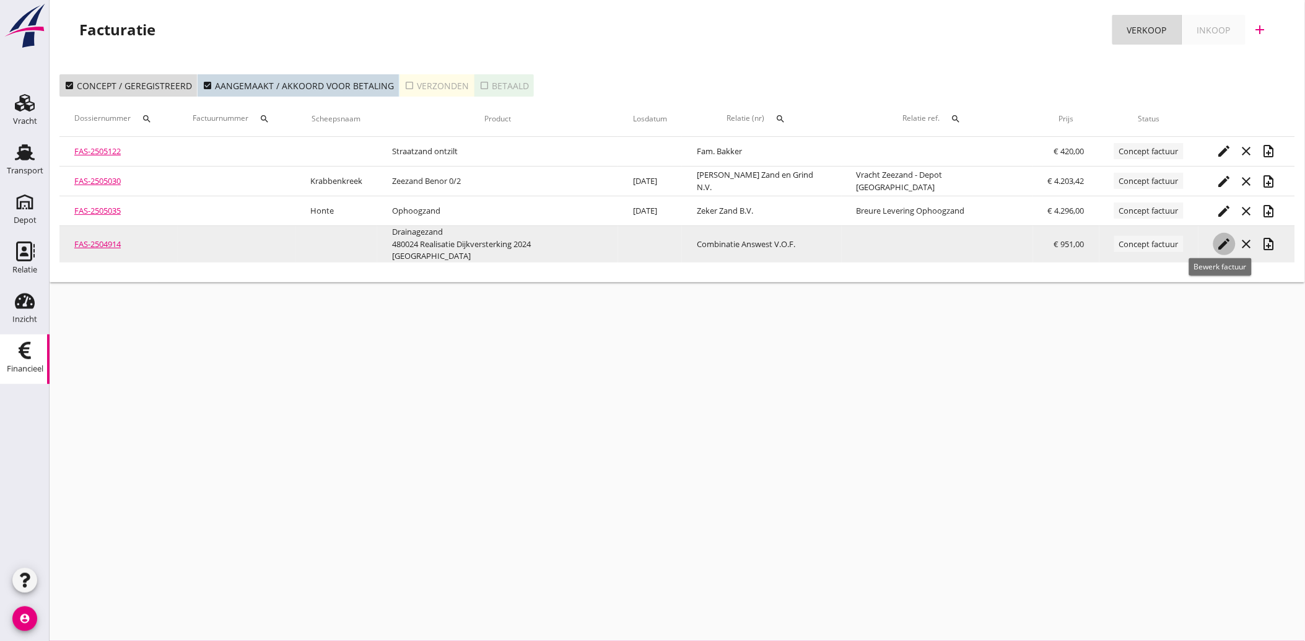
click at [1217, 240] on icon "edit" at bounding box center [1224, 244] width 15 height 15
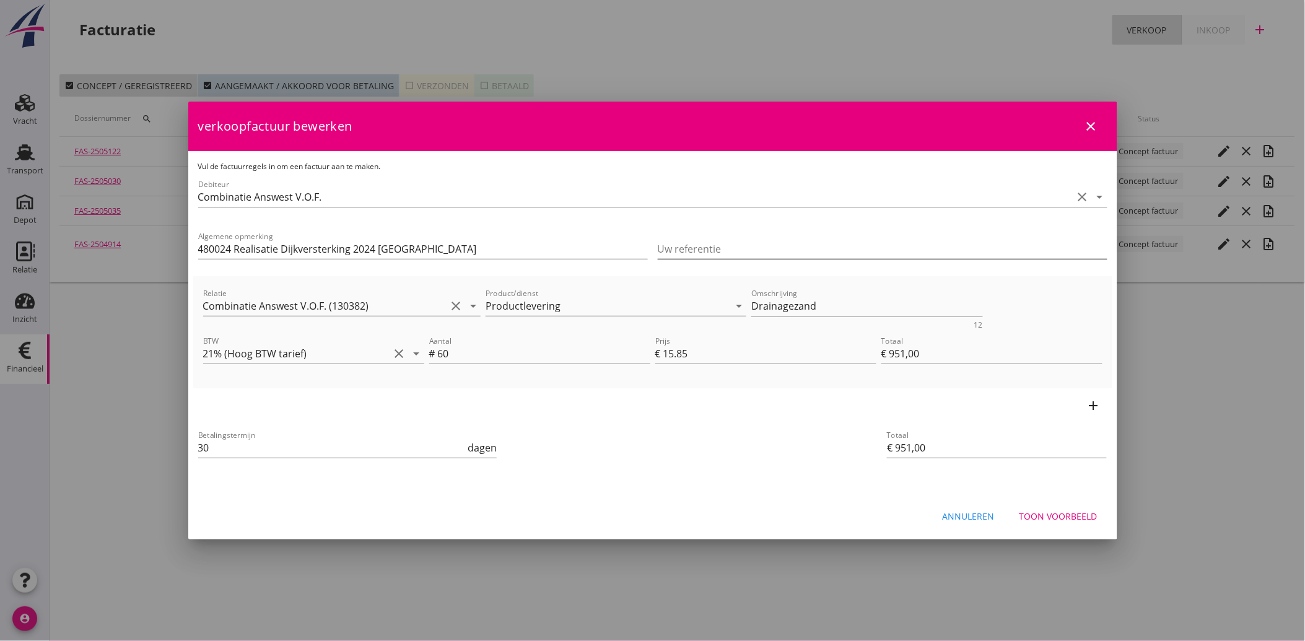
click at [794, 248] on input "Uw referentie" at bounding box center [883, 249] width 450 height 20
type input "IB2534012"
click at [1056, 518] on div "Toon voorbeeld" at bounding box center [1059, 516] width 78 height 13
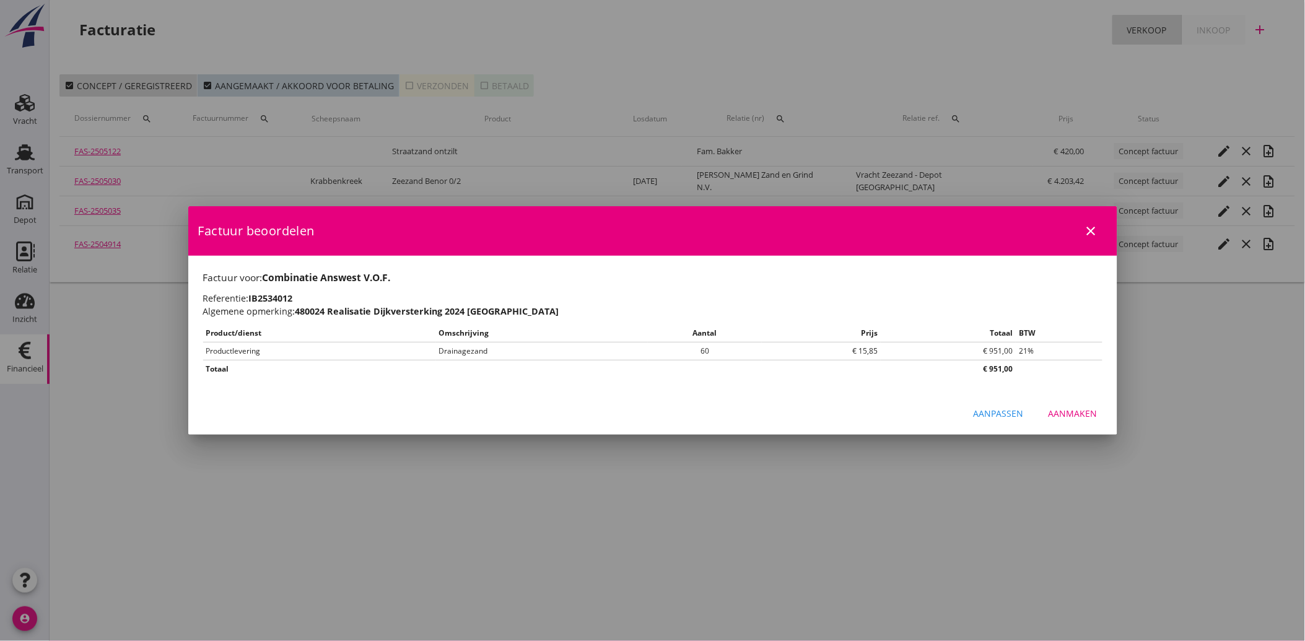
click at [1071, 413] on div "Aanmaken" at bounding box center [1073, 413] width 49 height 13
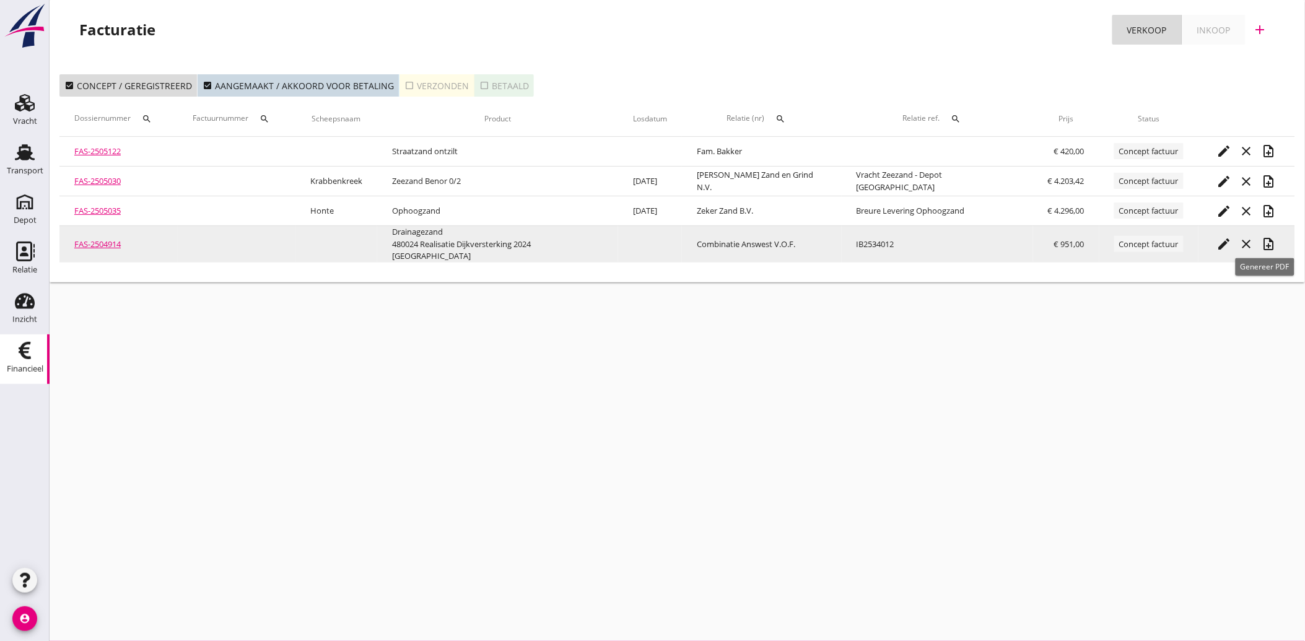
click at [1263, 237] on icon "note_add" at bounding box center [1269, 244] width 15 height 15
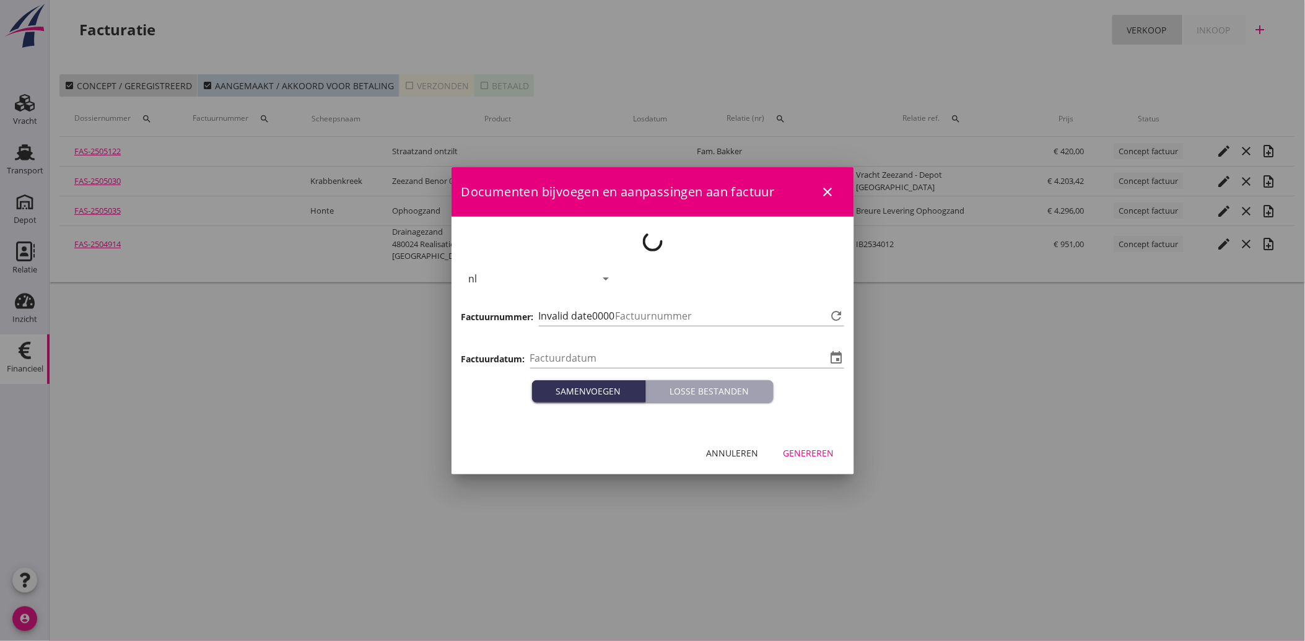
type input "[DATE]"
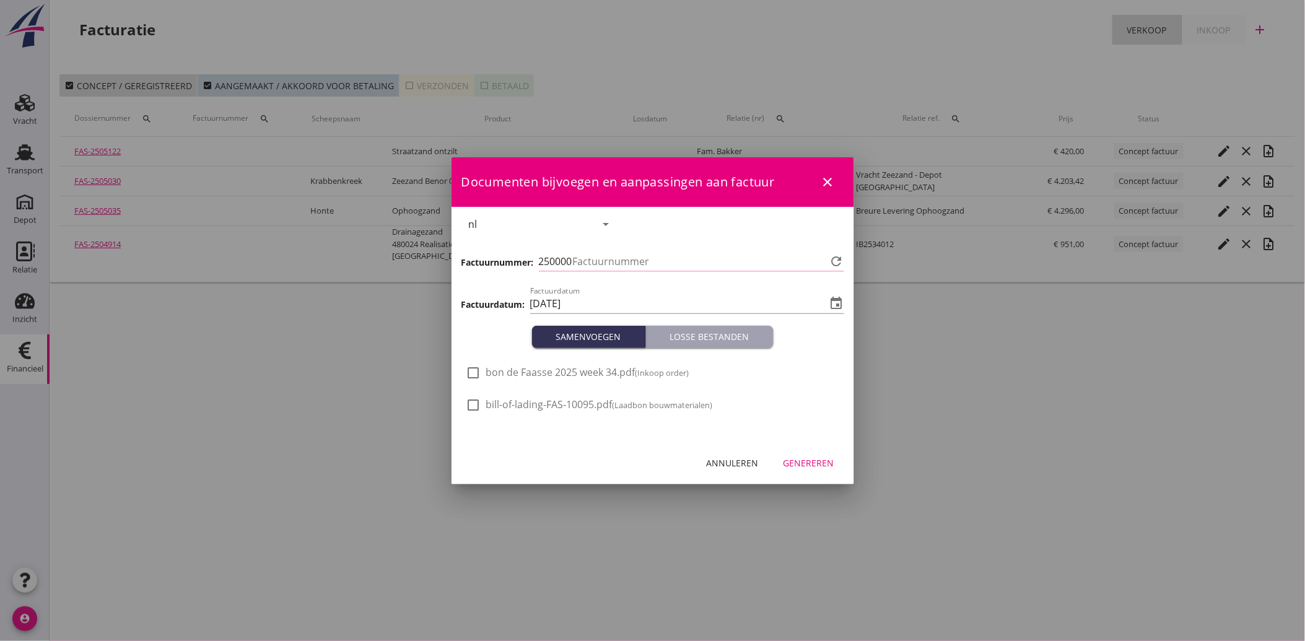
type input "3568"
click at [479, 367] on div at bounding box center [473, 372] width 21 height 21
checkbox input "true"
click at [808, 459] on div "Genereren" at bounding box center [809, 463] width 51 height 13
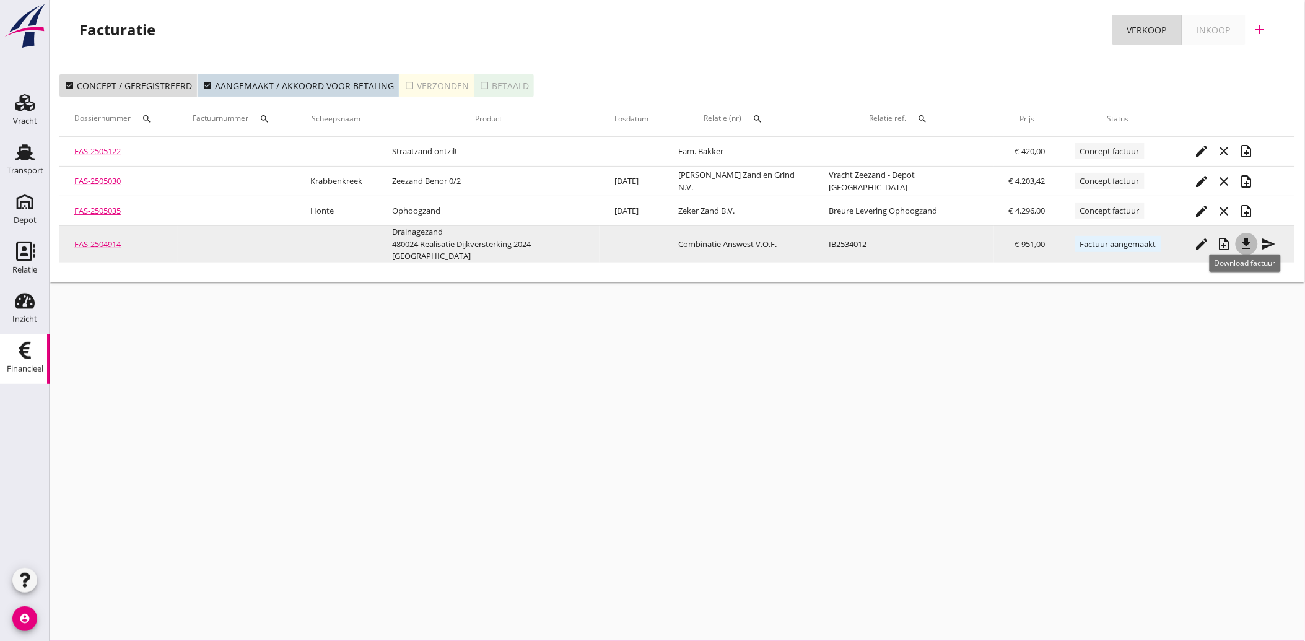
click at [1244, 239] on icon "file_download" at bounding box center [1247, 244] width 15 height 15
click at [1269, 233] on button "send" at bounding box center [1269, 244] width 22 height 22
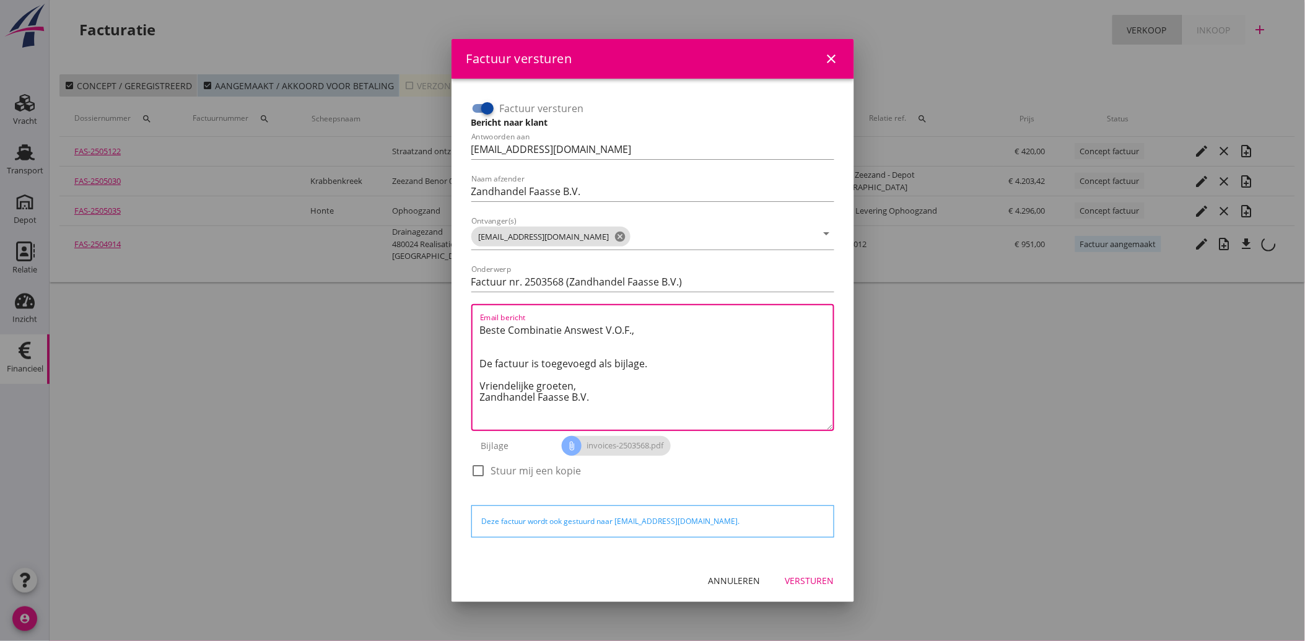
drag, startPoint x: 604, startPoint y: 400, endPoint x: 455, endPoint y: 325, distance: 167.1
click at [455, 325] on div "Factuur versturen Bericht naar klant Antwoorden aan [EMAIL_ADDRESS][DOMAIN_NAME…" at bounding box center [653, 319] width 403 height 481
paste textarea "Geachte heer/mevrouw, Hierbij zenden wij u onze factuur i.v.m. de door ons aan …"
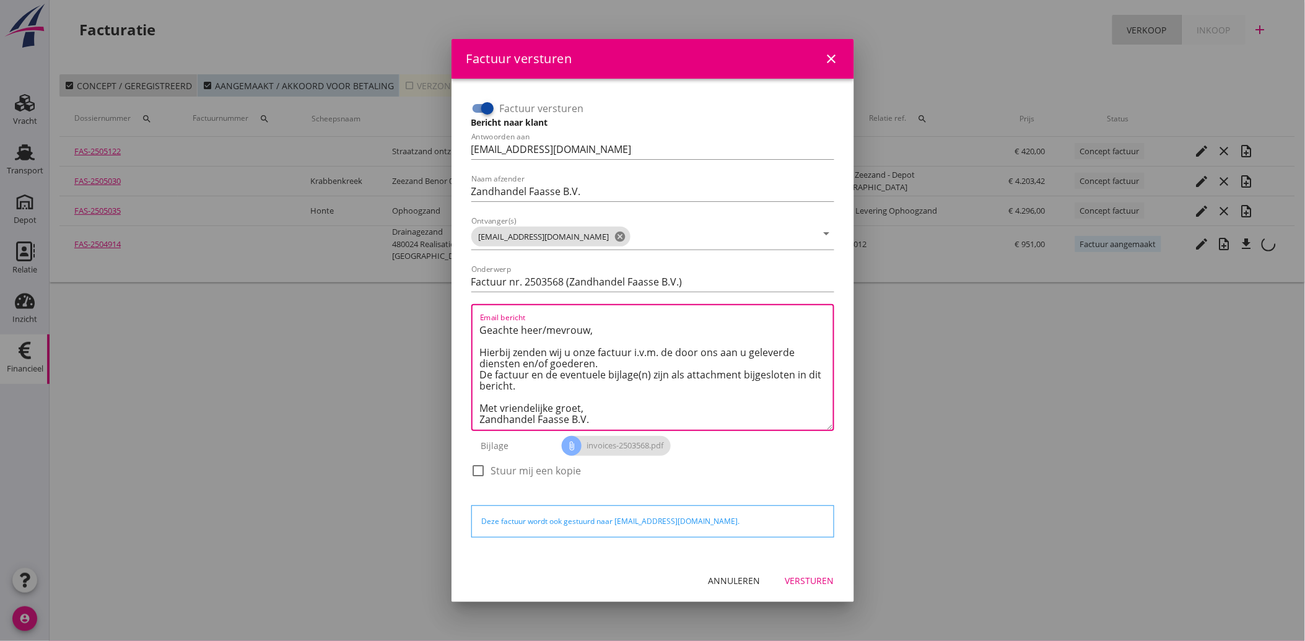
type textarea "Geachte heer/mevrouw, Hierbij zenden wij u onze factuur i.v.m. de door ons aan …"
click at [827, 584] on div "Versturen" at bounding box center [810, 580] width 49 height 13
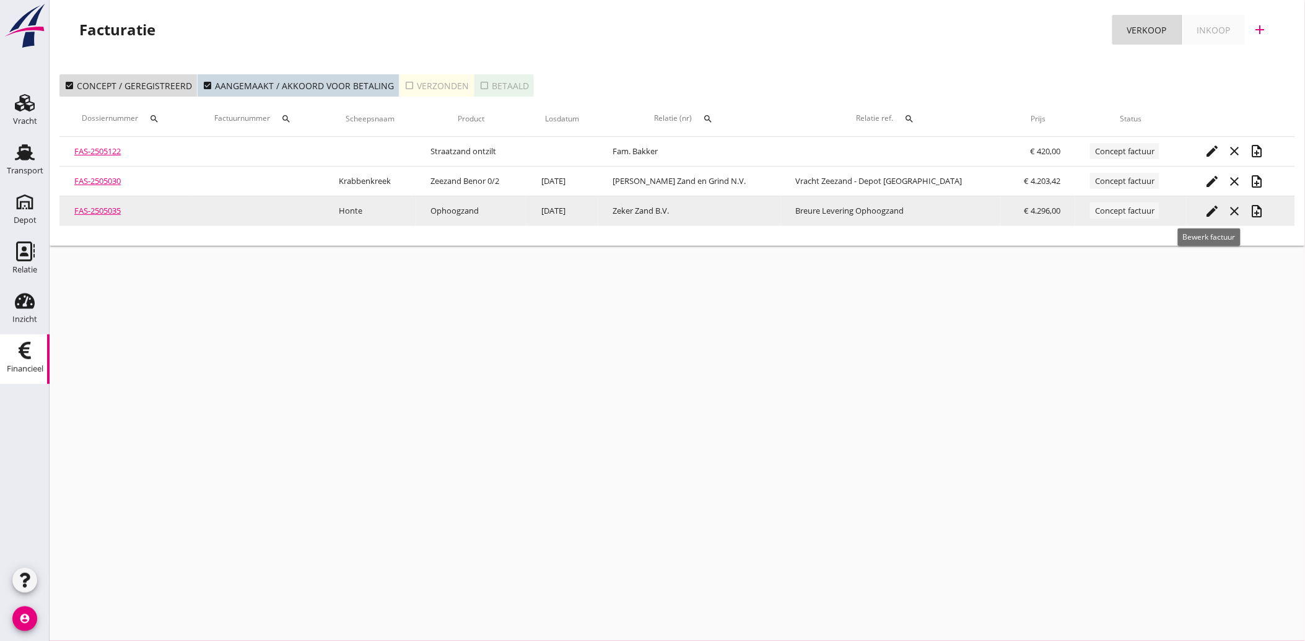
click at [1212, 209] on icon "edit" at bounding box center [1213, 211] width 15 height 15
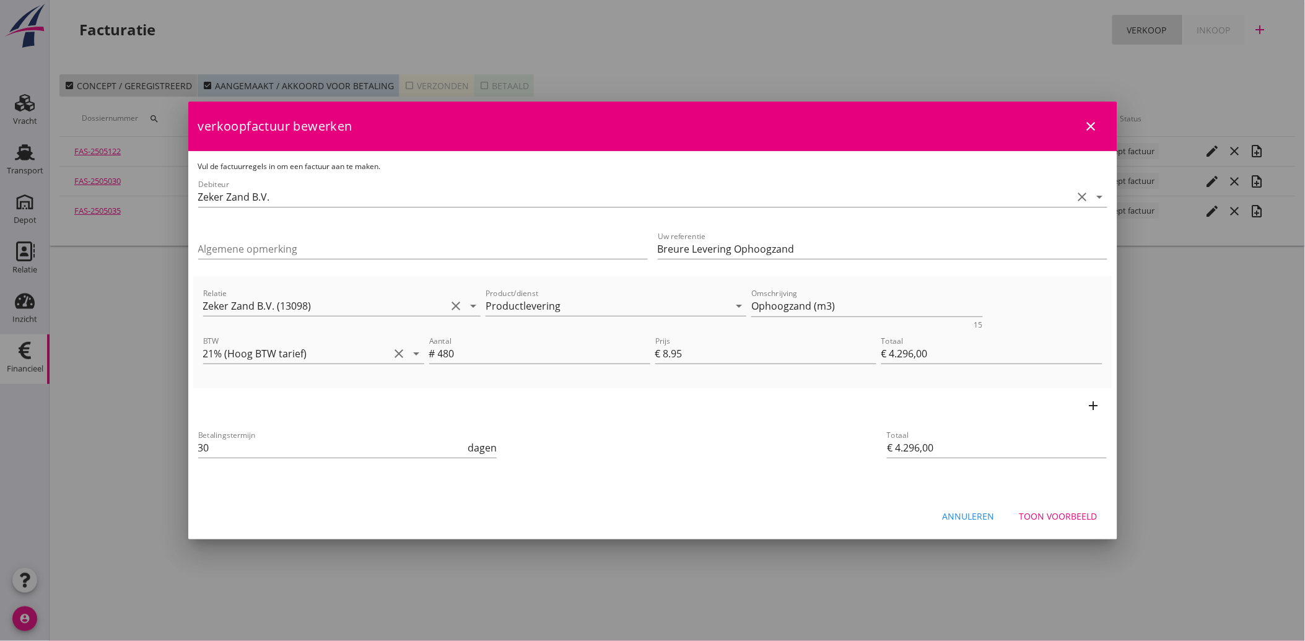
click at [1058, 518] on div "Toon voorbeeld" at bounding box center [1059, 516] width 78 height 13
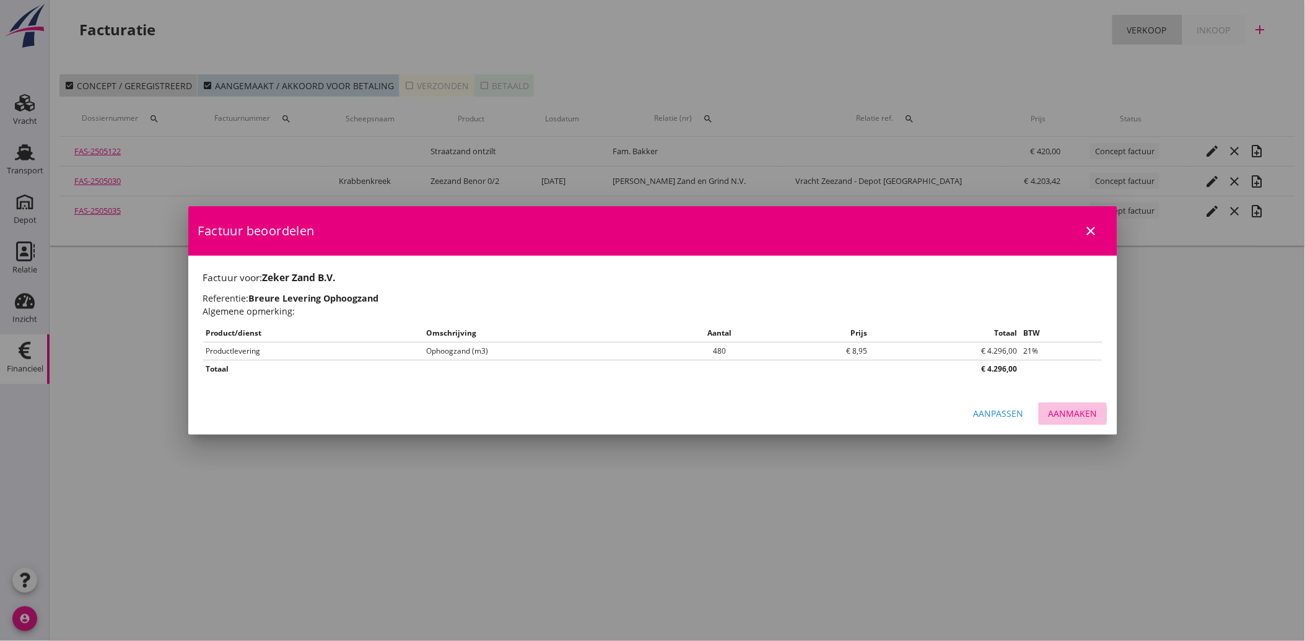
click at [1063, 412] on div "Aanmaken" at bounding box center [1073, 413] width 49 height 13
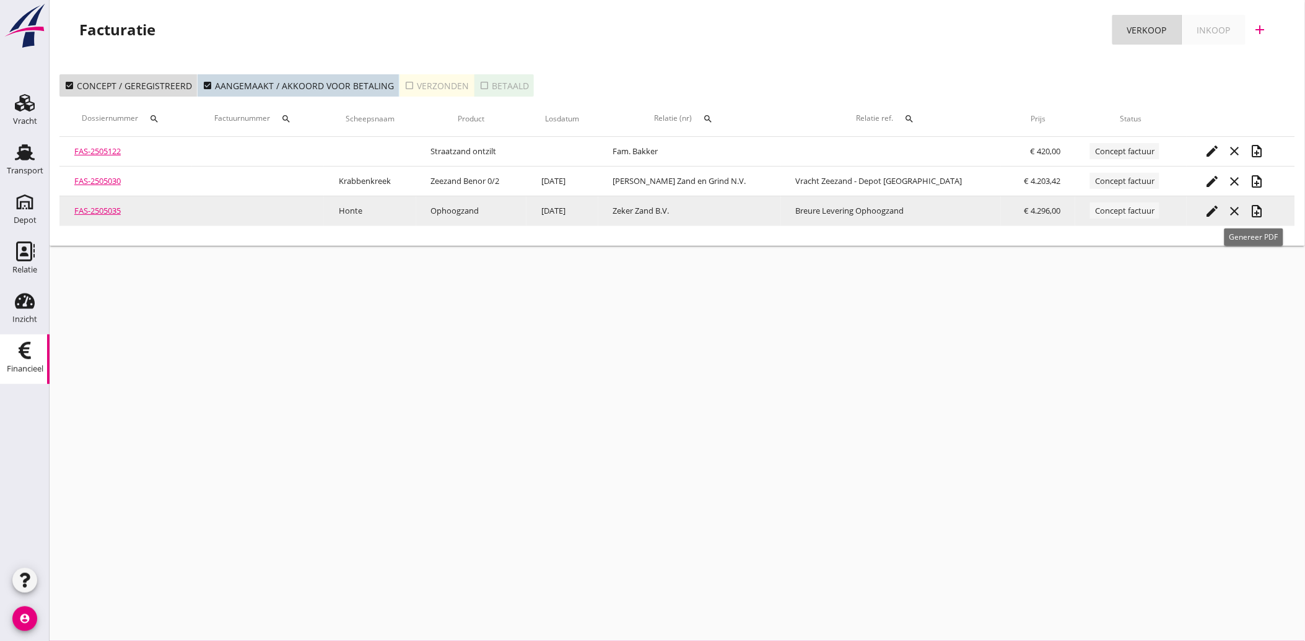
click at [1255, 213] on icon "note_add" at bounding box center [1257, 211] width 15 height 15
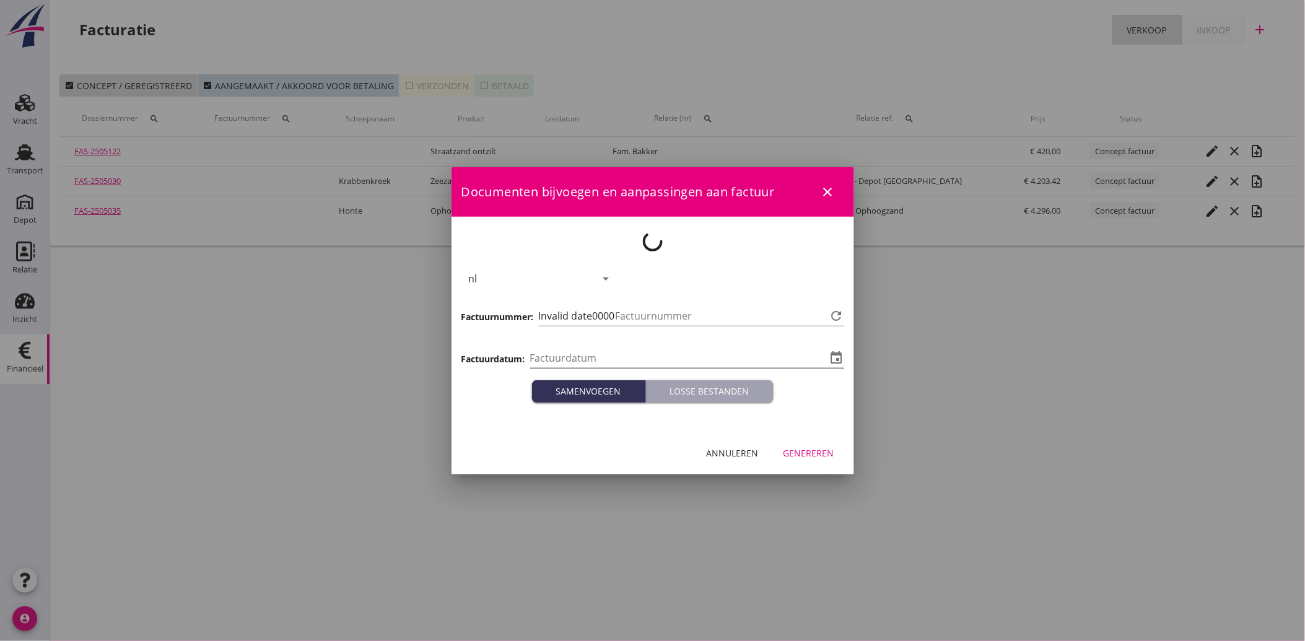
type input "[DATE]"
type input "3569"
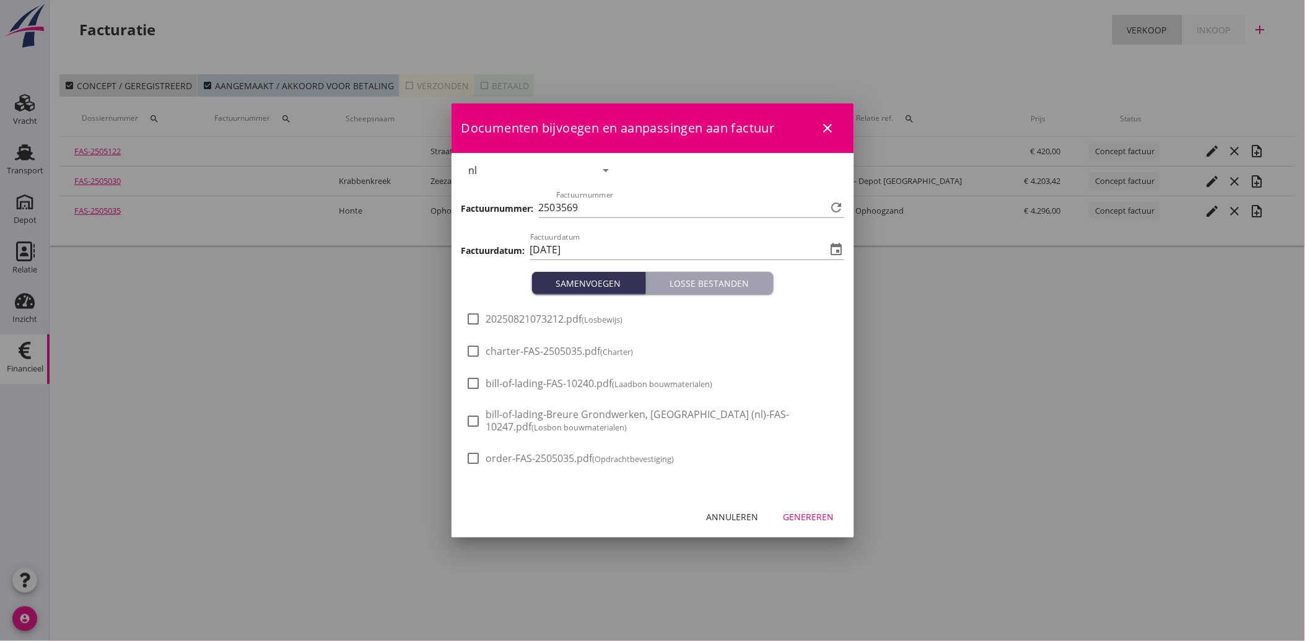
click at [533, 319] on span "20250821073212.pdf (Losbewijs)" at bounding box center [554, 319] width 137 height 13
checkbox input "true"
click at [825, 515] on div "Genereren" at bounding box center [809, 517] width 51 height 13
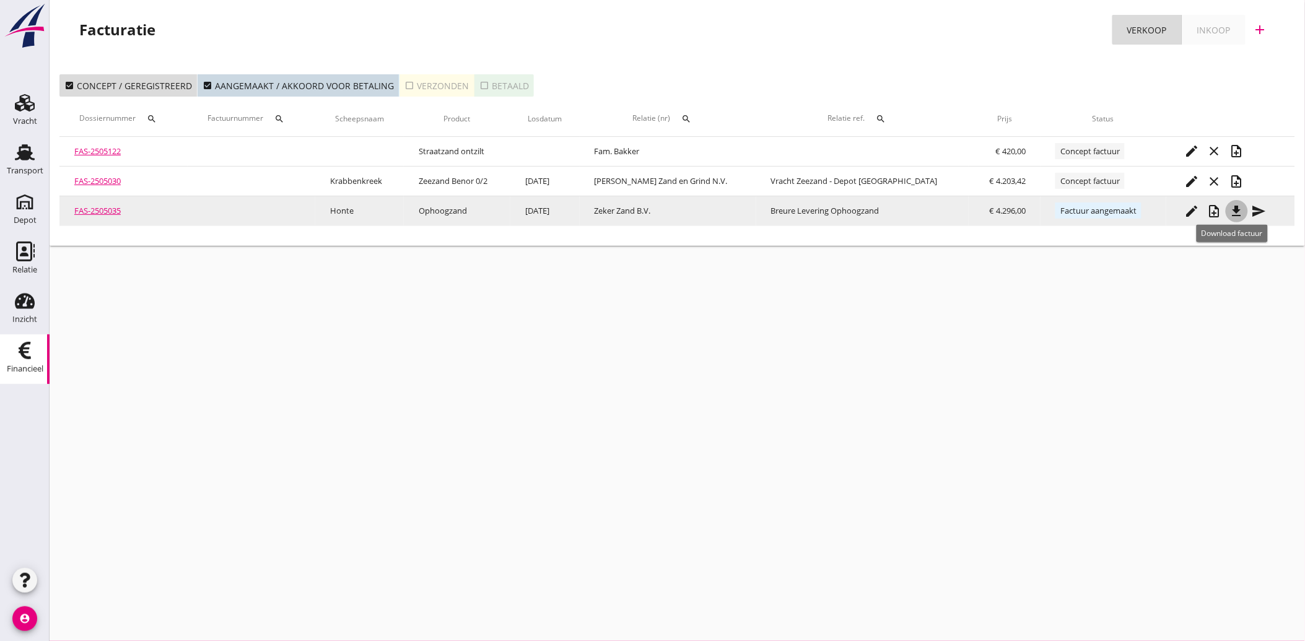
click at [1235, 214] on icon "file_download" at bounding box center [1237, 211] width 15 height 15
click at [1254, 211] on icon "send" at bounding box center [1259, 211] width 15 height 15
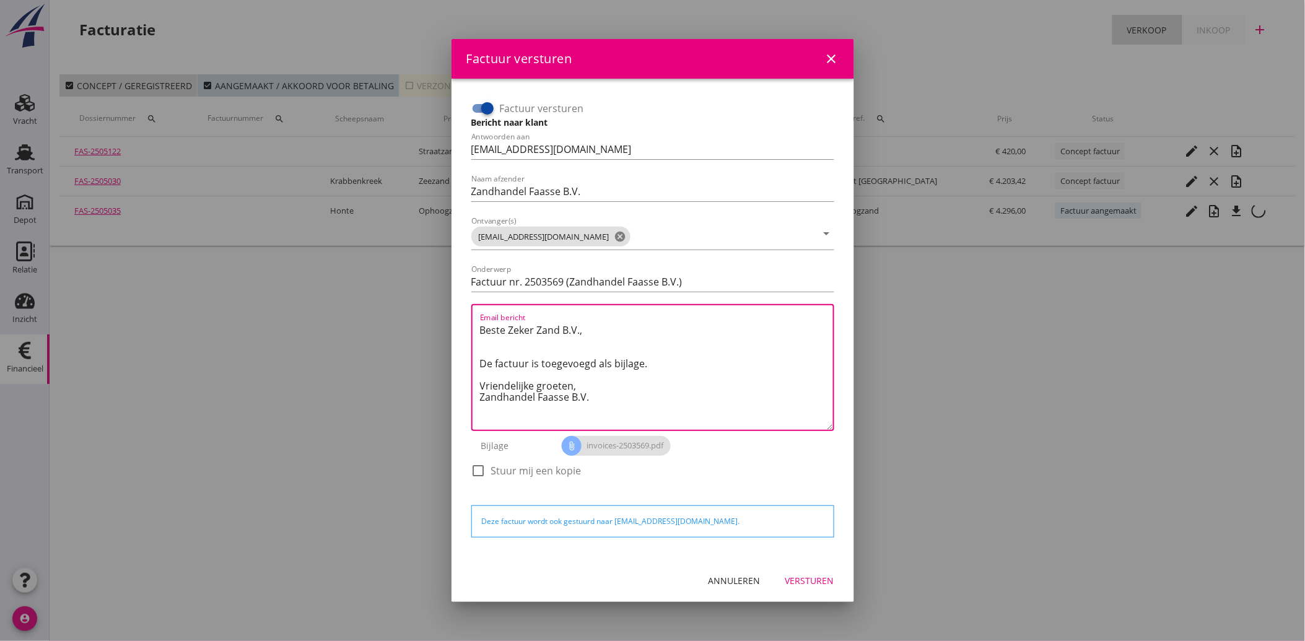
drag, startPoint x: 594, startPoint y: 403, endPoint x: 455, endPoint y: 322, distance: 160.2
click at [456, 323] on div "Factuur versturen Bericht naar klant Antwoorden aan [EMAIL_ADDRESS][DOMAIN_NAME…" at bounding box center [653, 319] width 403 height 481
paste textarea "Geachte heer/mevrouw, Hierbij zenden wij u onze factuur i.v.m. de door ons aan …"
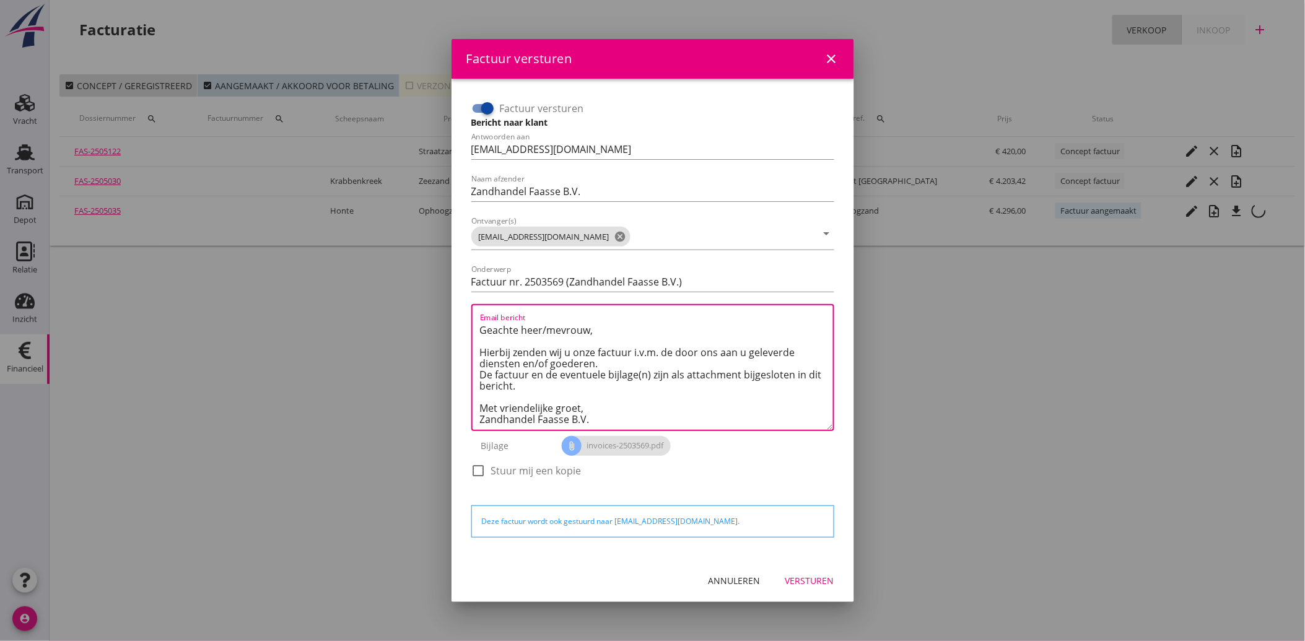
type textarea "Geachte heer/mevrouw, Hierbij zenden wij u onze factuur i.v.m. de door ons aan …"
click at [799, 584] on div "Versturen" at bounding box center [810, 580] width 49 height 13
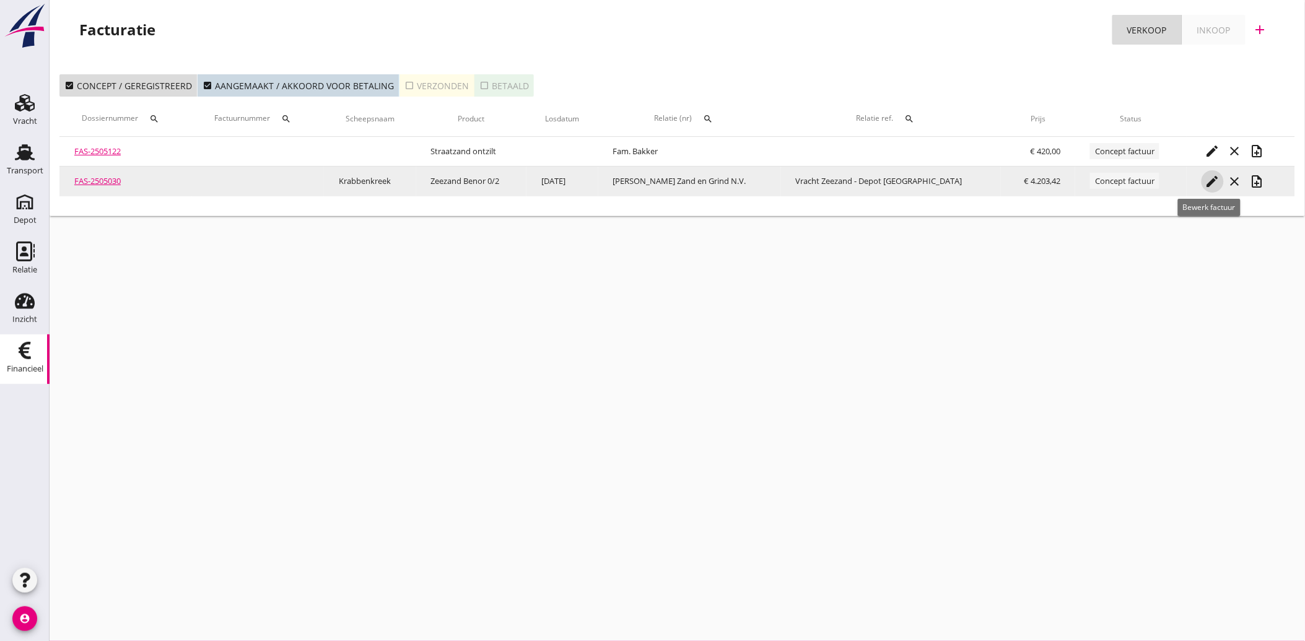
click at [1206, 177] on icon "edit" at bounding box center [1213, 181] width 15 height 15
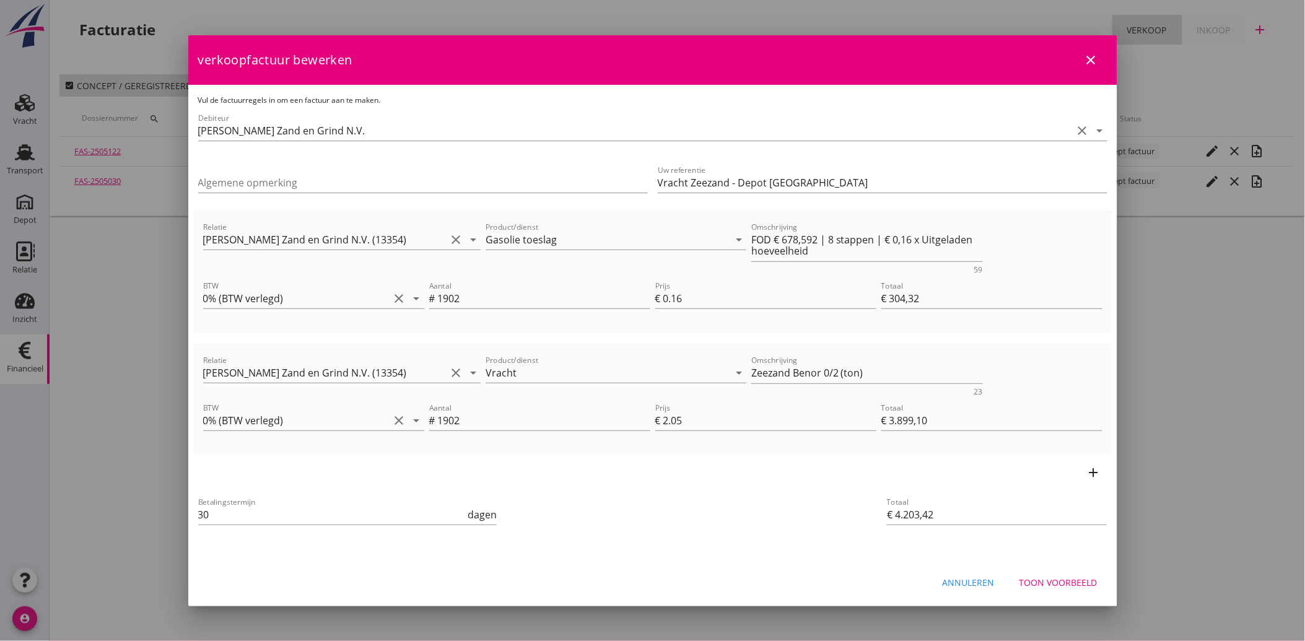
click at [1055, 581] on div "Toon voorbeeld" at bounding box center [1059, 582] width 78 height 13
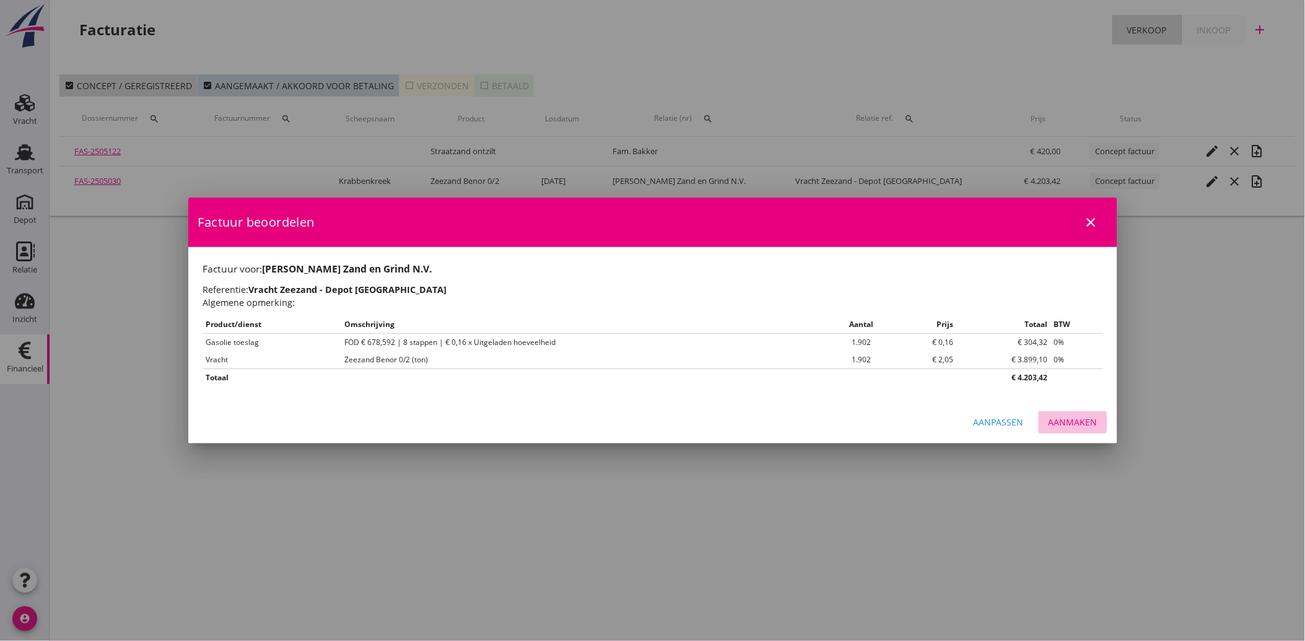
click at [1071, 426] on div "Aanmaken" at bounding box center [1073, 422] width 49 height 13
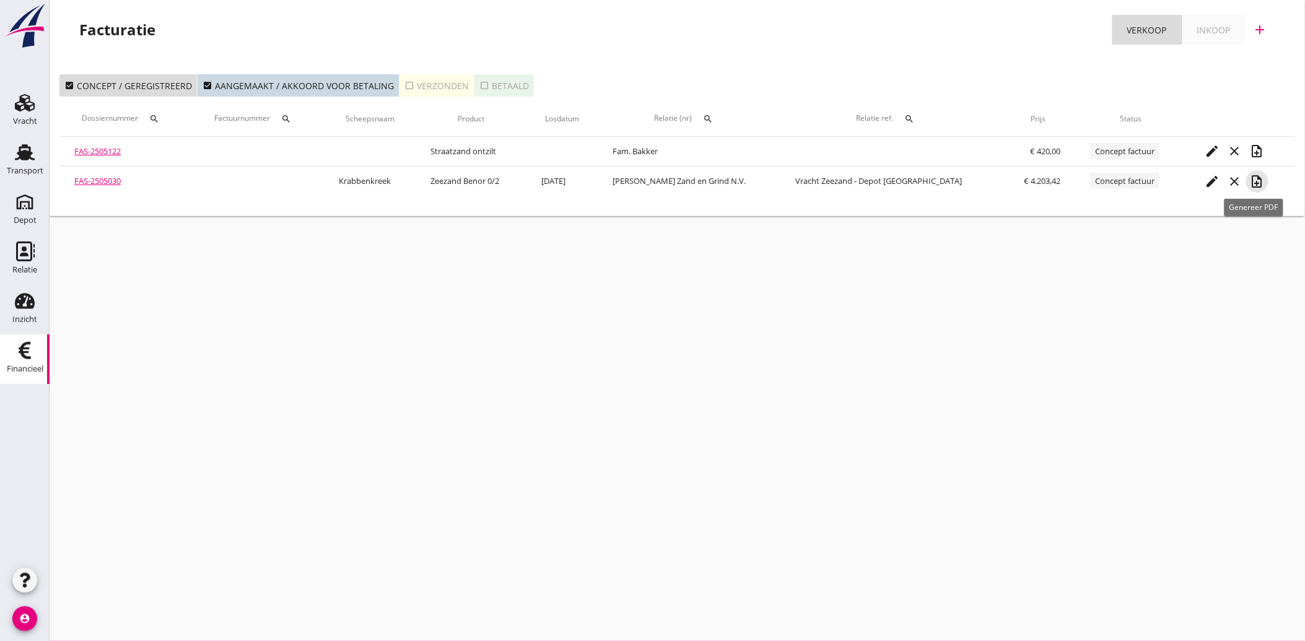
click at [1253, 182] on icon "note_add" at bounding box center [1257, 181] width 15 height 15
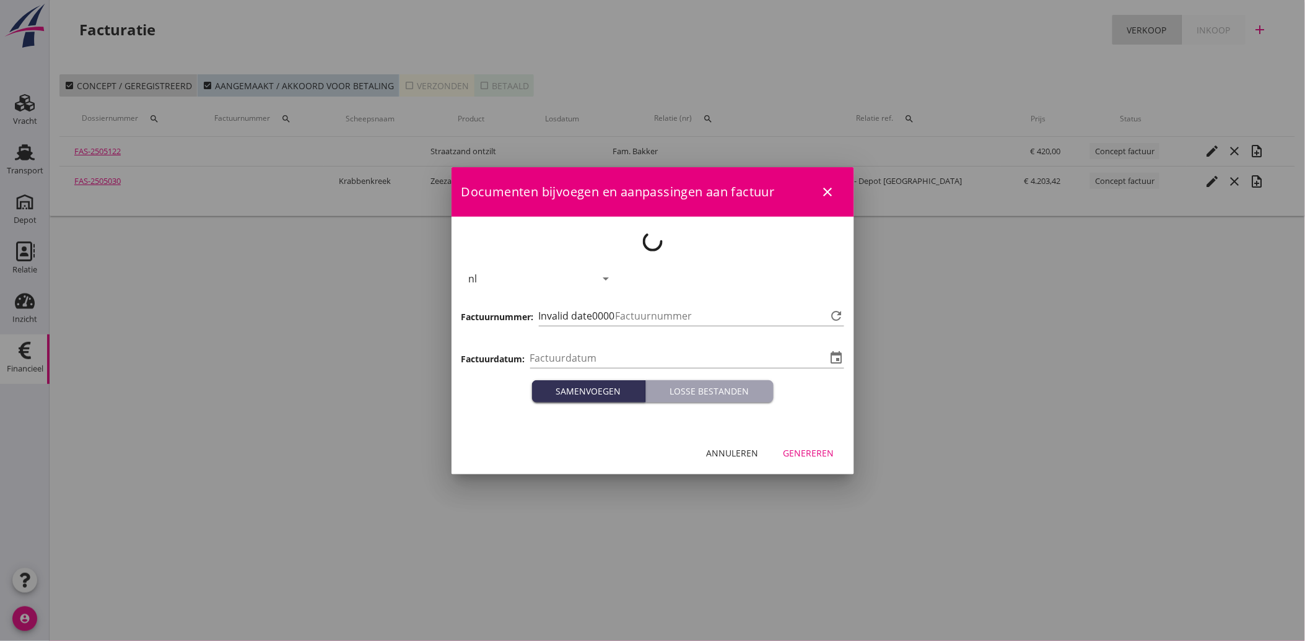
type input "[DATE]"
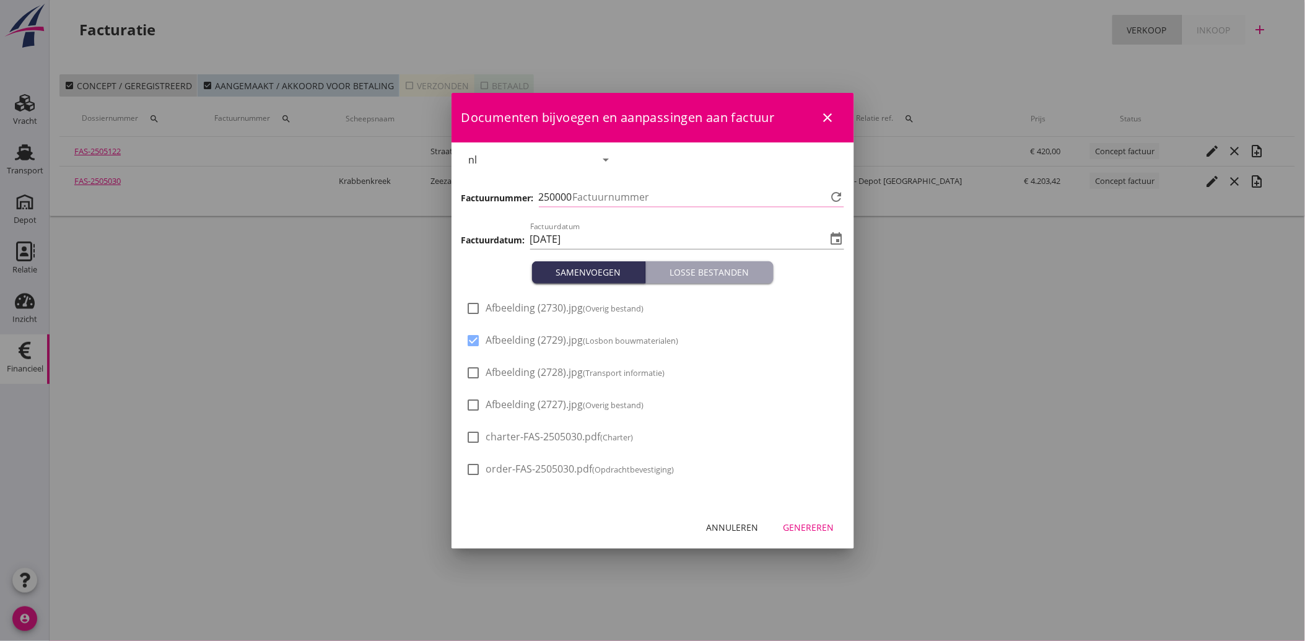
type input "3570"
click at [807, 527] on div "Genereren" at bounding box center [809, 527] width 51 height 13
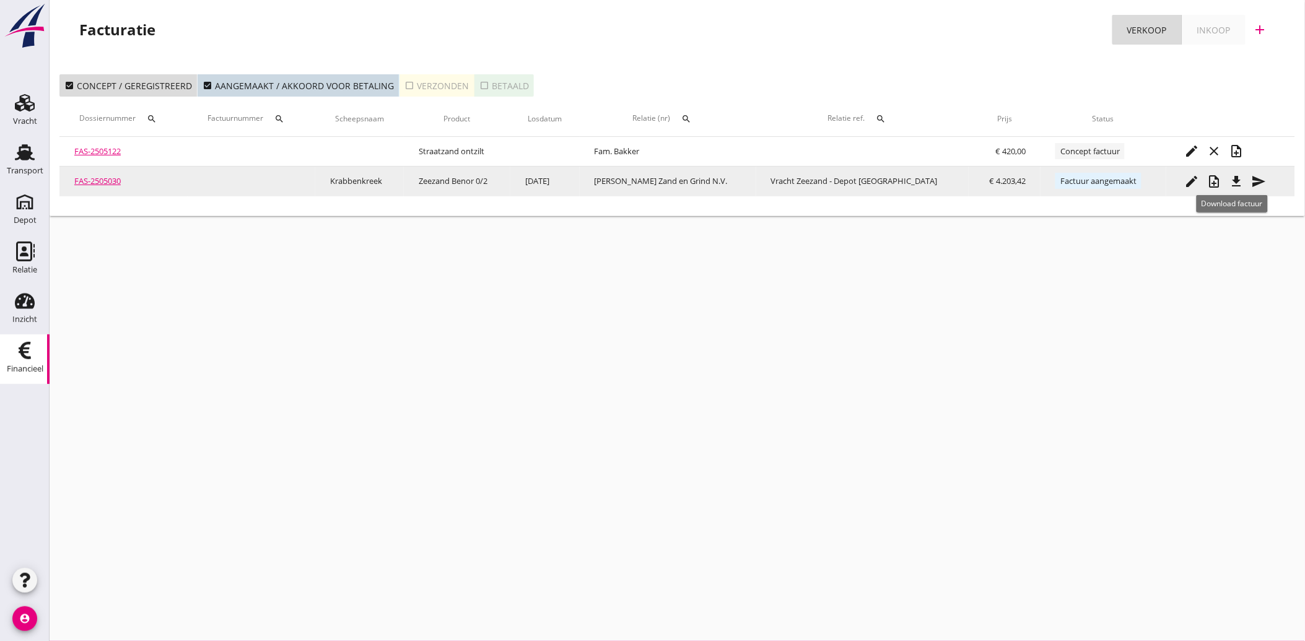
click at [1230, 182] on icon "file_download" at bounding box center [1237, 181] width 15 height 15
click at [1256, 177] on icon "send" at bounding box center [1259, 181] width 15 height 15
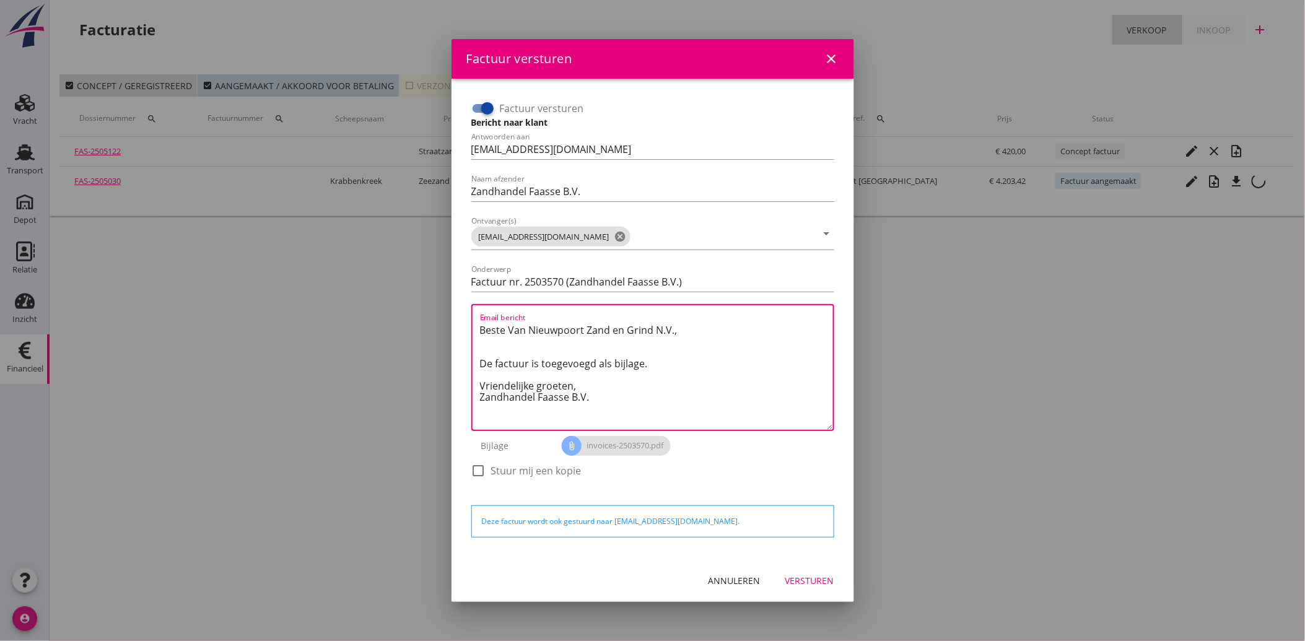
drag, startPoint x: 595, startPoint y: 401, endPoint x: 463, endPoint y: 329, distance: 150.3
click at [463, 329] on div "Factuur versturen Bericht naar klant Antwoorden aan [EMAIL_ADDRESS][DOMAIN_NAME…" at bounding box center [653, 319] width 383 height 461
paste textarea "Geachte heer/mevrouw, Hierbij zenden wij u onze factuur i.v.m. de door ons aan …"
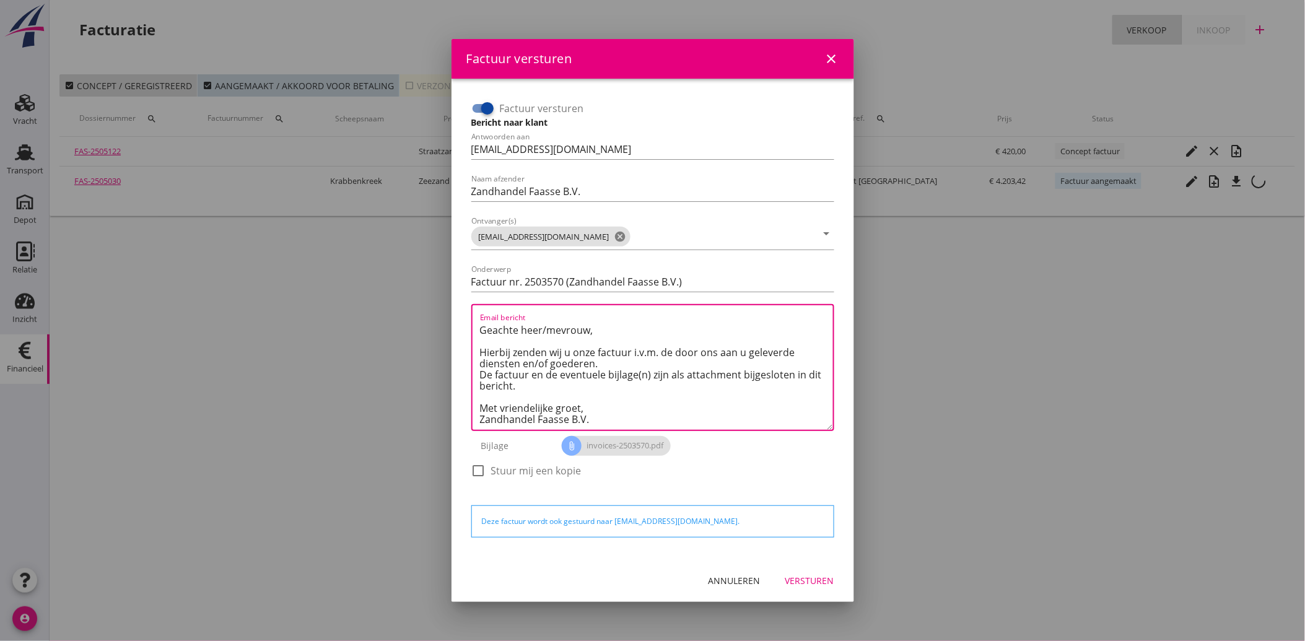
type textarea "Geachte heer/mevrouw, Hierbij zenden wij u onze factuur i.v.m. de door ons aan …"
click at [810, 578] on div "Versturen" at bounding box center [810, 580] width 49 height 13
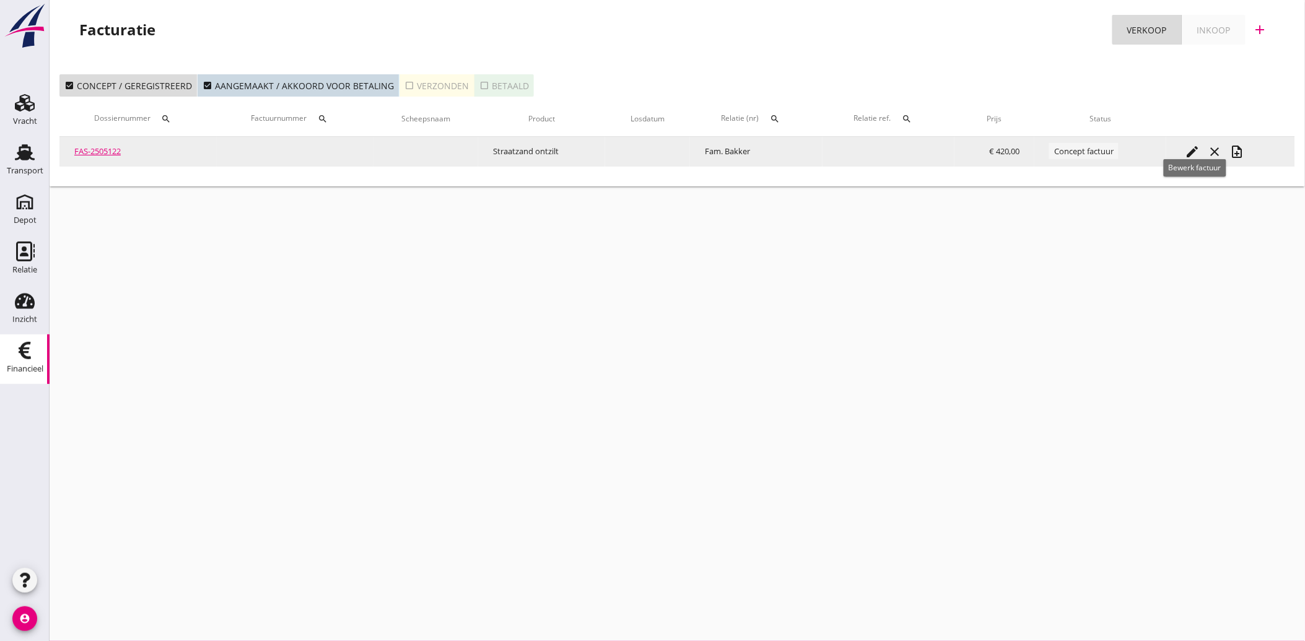
click at [1195, 149] on icon "edit" at bounding box center [1192, 151] width 15 height 15
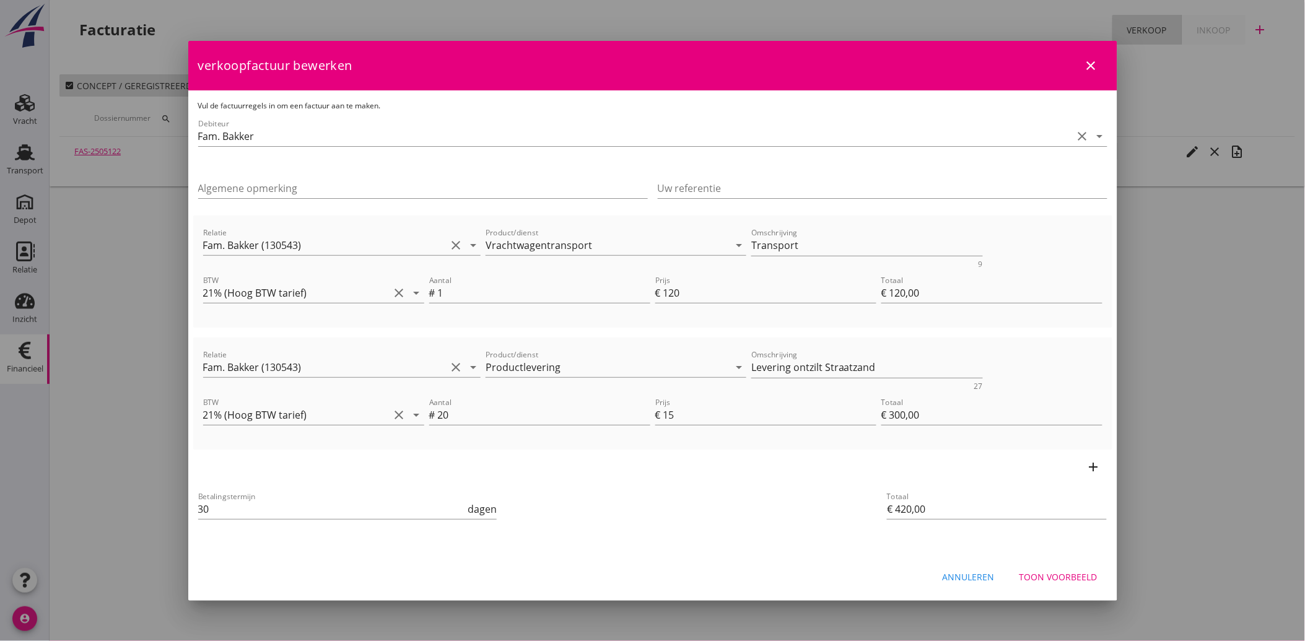
click at [1063, 581] on div "Toon voorbeeld" at bounding box center [1059, 577] width 78 height 13
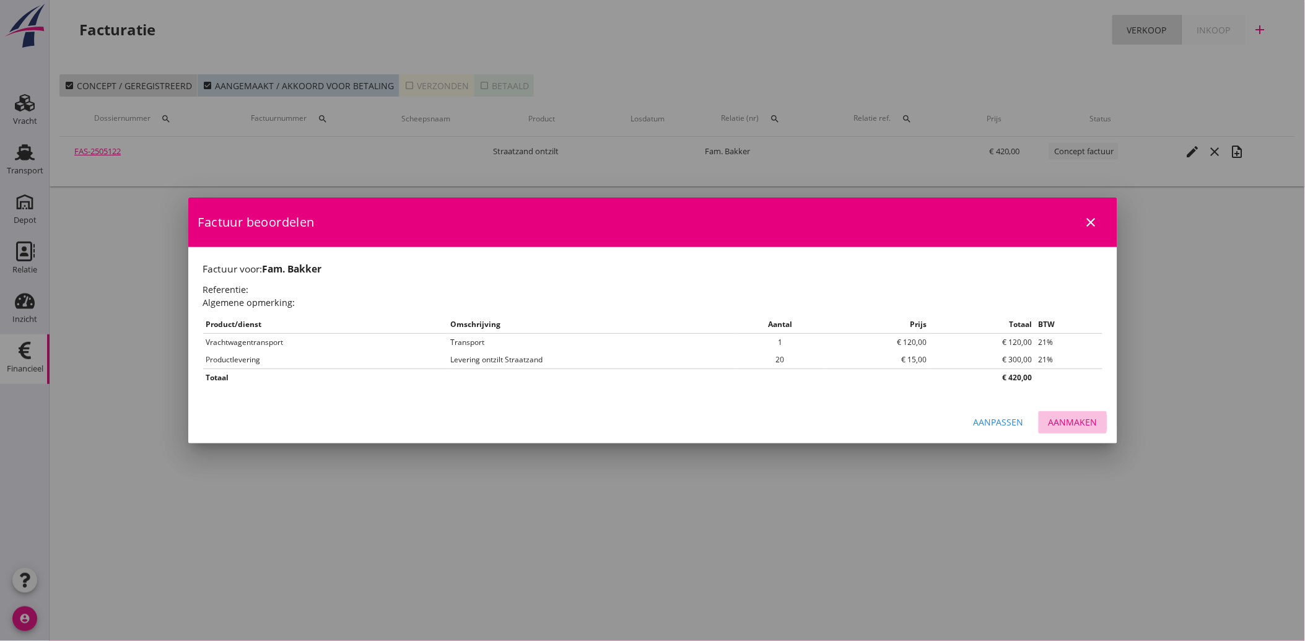
click at [1071, 419] on div "Aanmaken" at bounding box center [1073, 422] width 49 height 13
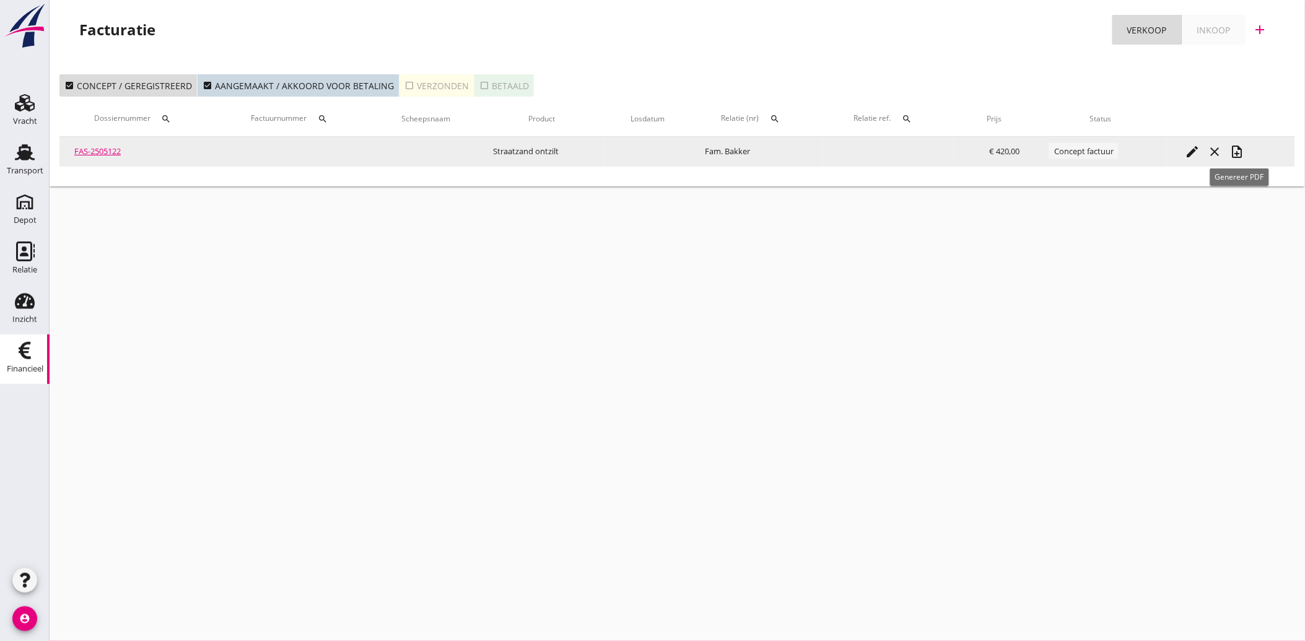
click at [1242, 147] on icon "note_add" at bounding box center [1237, 151] width 15 height 15
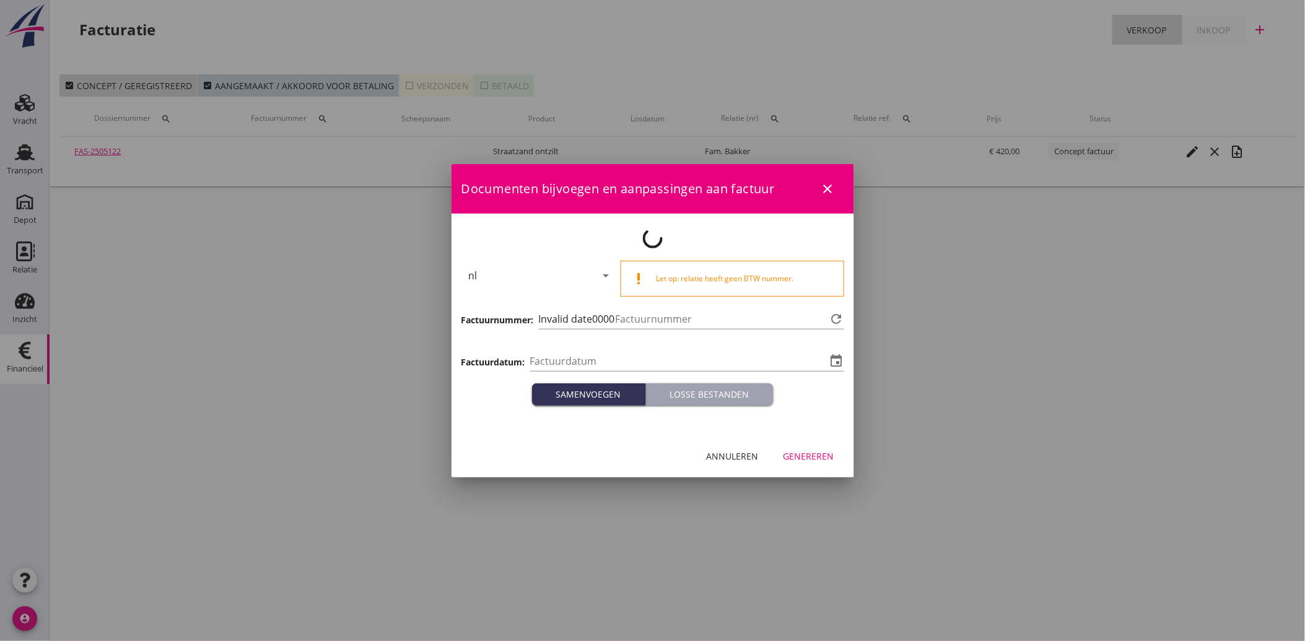
type input "[DATE]"
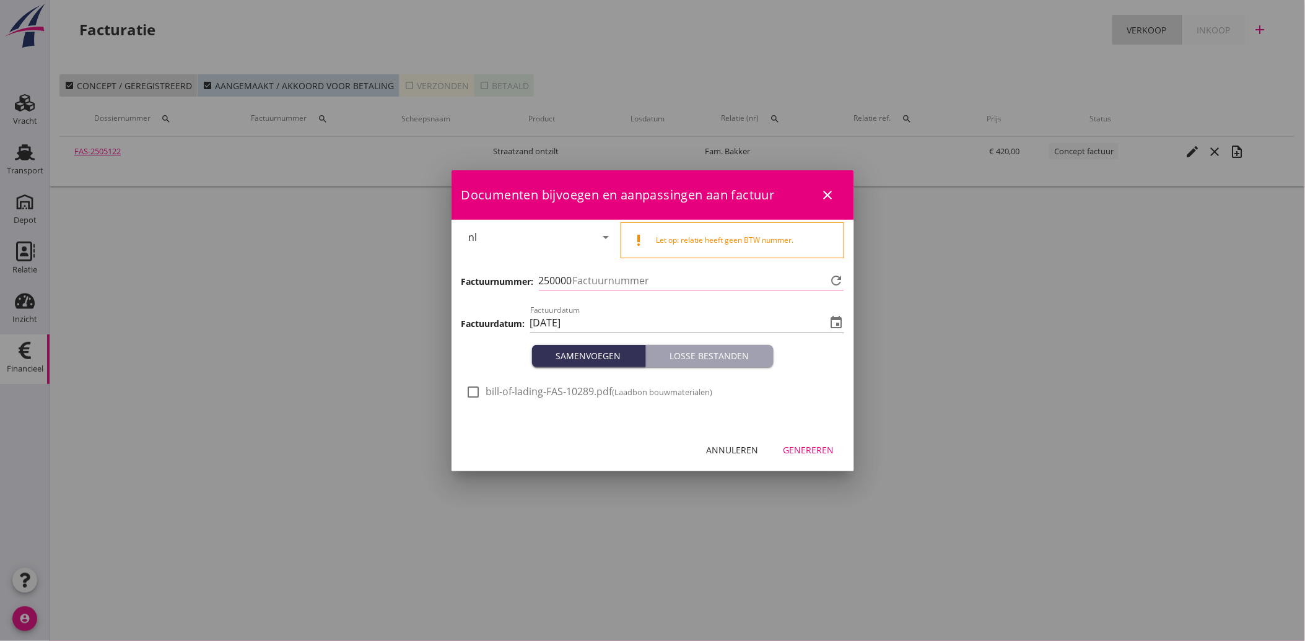
type input "3571"
click at [475, 392] on div at bounding box center [473, 392] width 21 height 21
checkbox input "true"
click at [812, 454] on div "Genereren" at bounding box center [809, 450] width 51 height 13
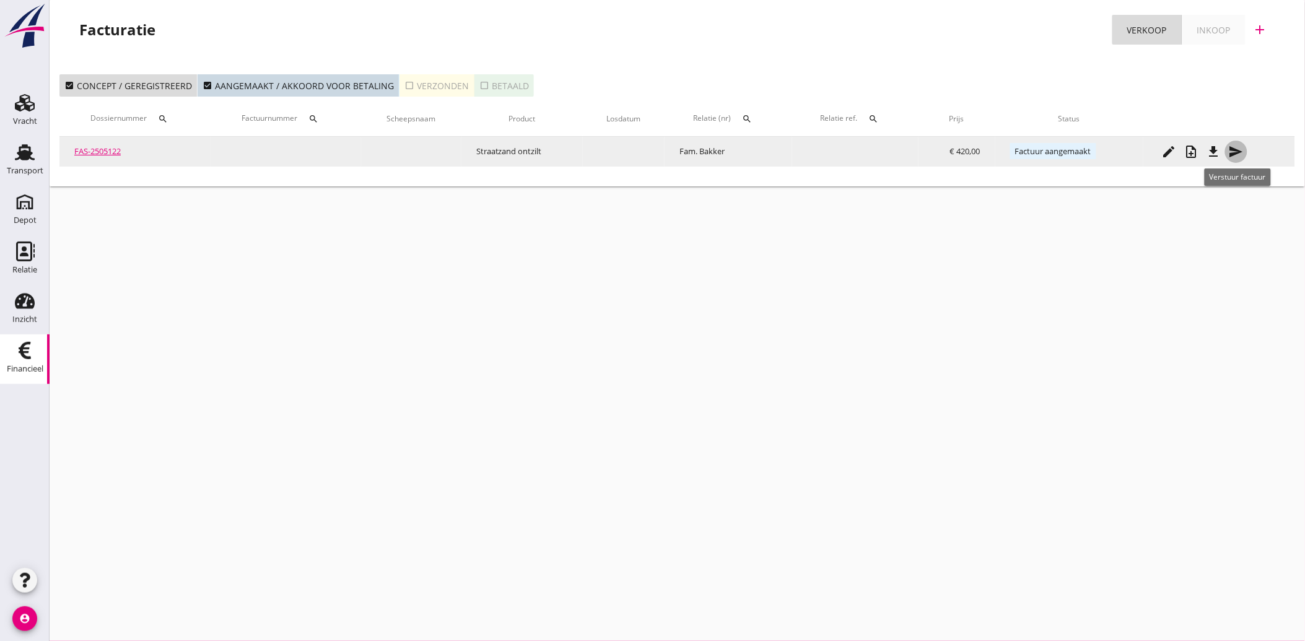
click at [1240, 149] on icon "send" at bounding box center [1236, 151] width 15 height 15
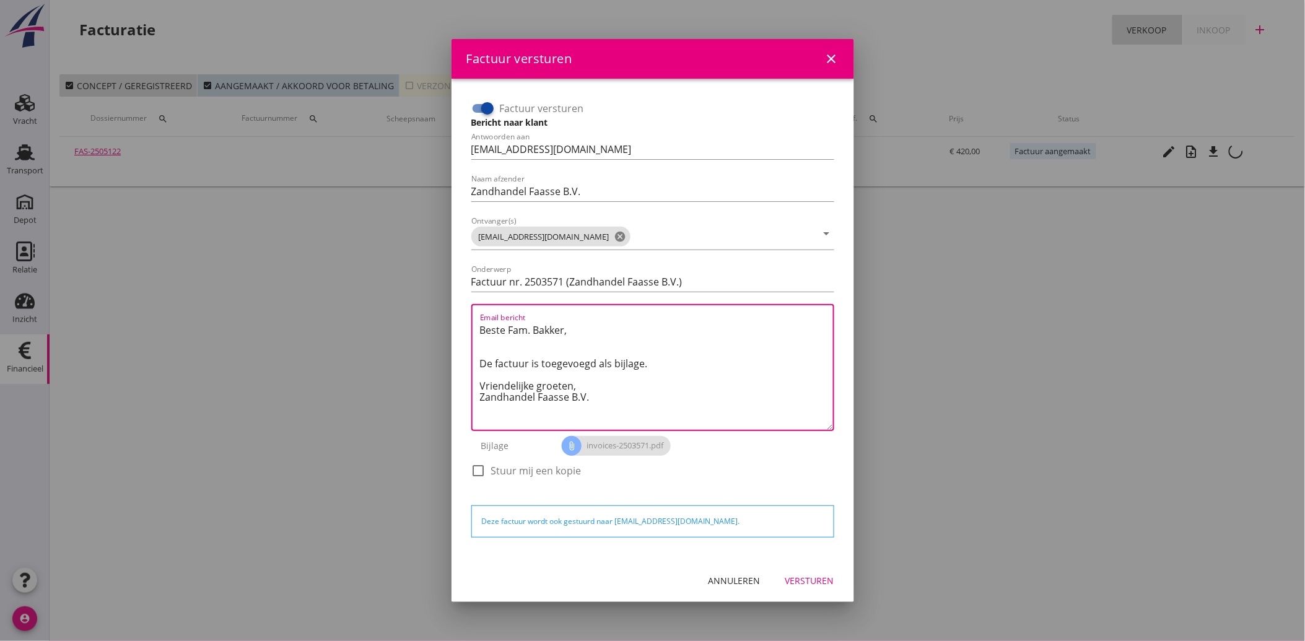
drag, startPoint x: 599, startPoint y: 406, endPoint x: 463, endPoint y: 333, distance: 154.4
click at [463, 333] on div "Factuur versturen Bericht naar klant Antwoorden aan [EMAIL_ADDRESS][DOMAIN_NAME…" at bounding box center [653, 319] width 383 height 461
paste textarea "Geachte heer/mevrouw, Hierbij zenden wij u onze factuur i.v.m. de door ons aan …"
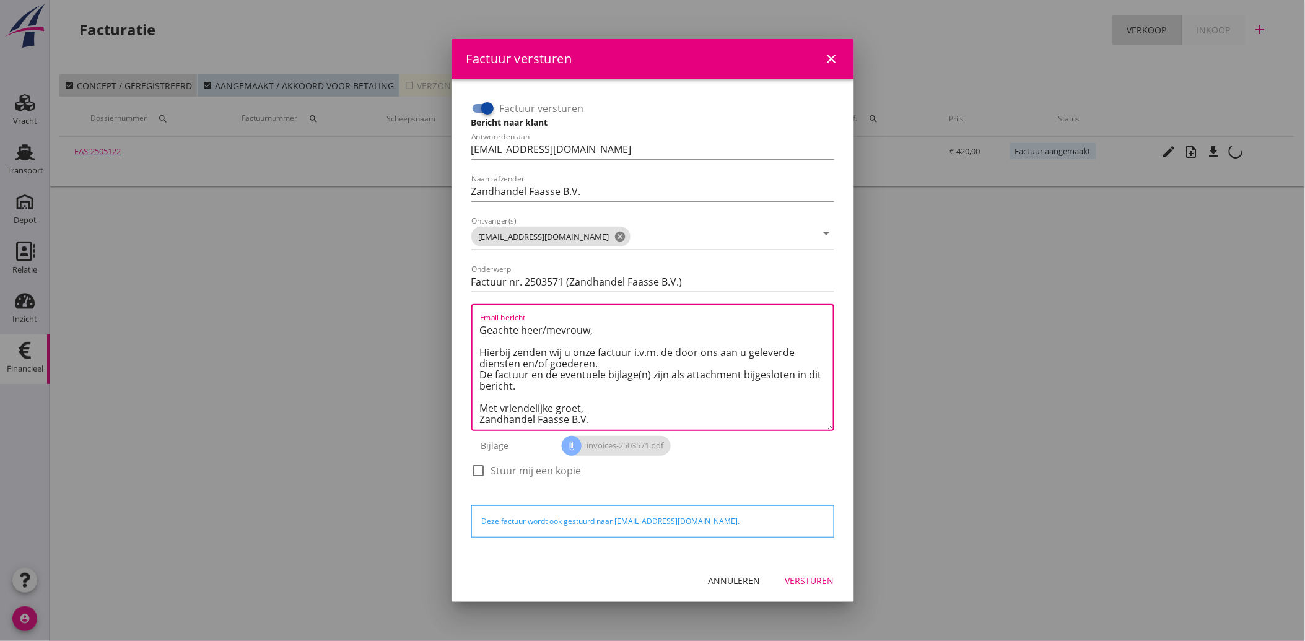
type textarea "Geachte heer/mevrouw, Hierbij zenden wij u onze factuur i.v.m. de door ons aan …"
click at [815, 577] on div "Versturen" at bounding box center [810, 580] width 49 height 13
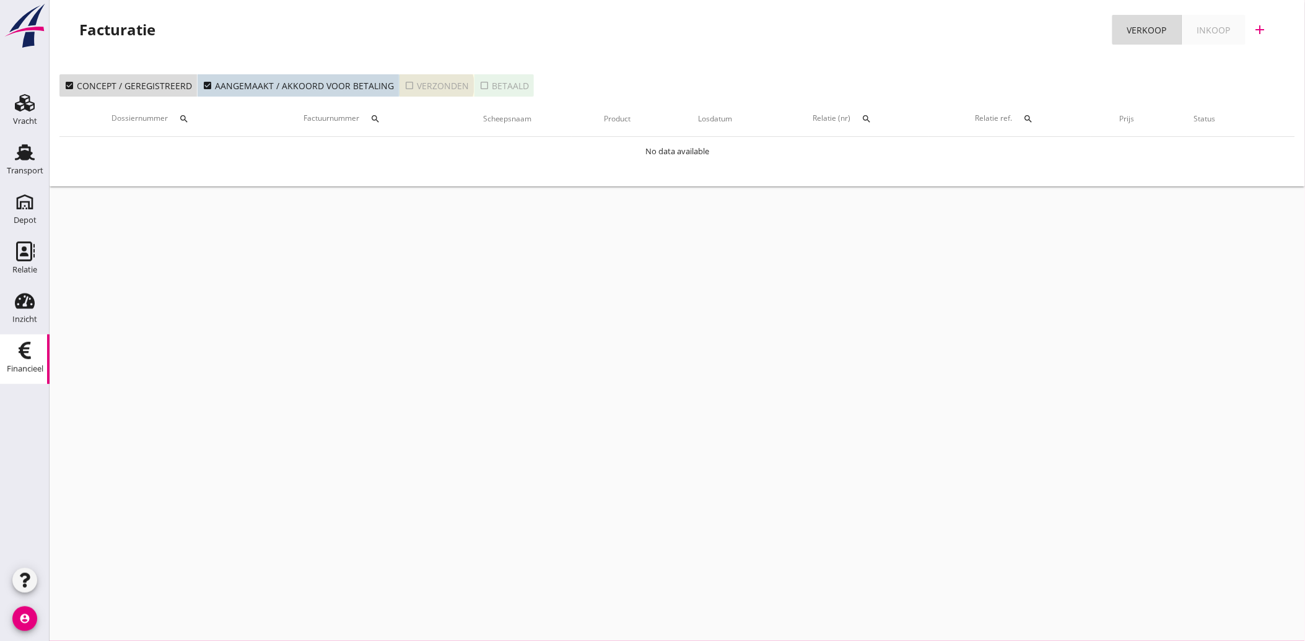
click at [405, 84] on icon "check_box_outline_blank" at bounding box center [410, 86] width 10 height 10
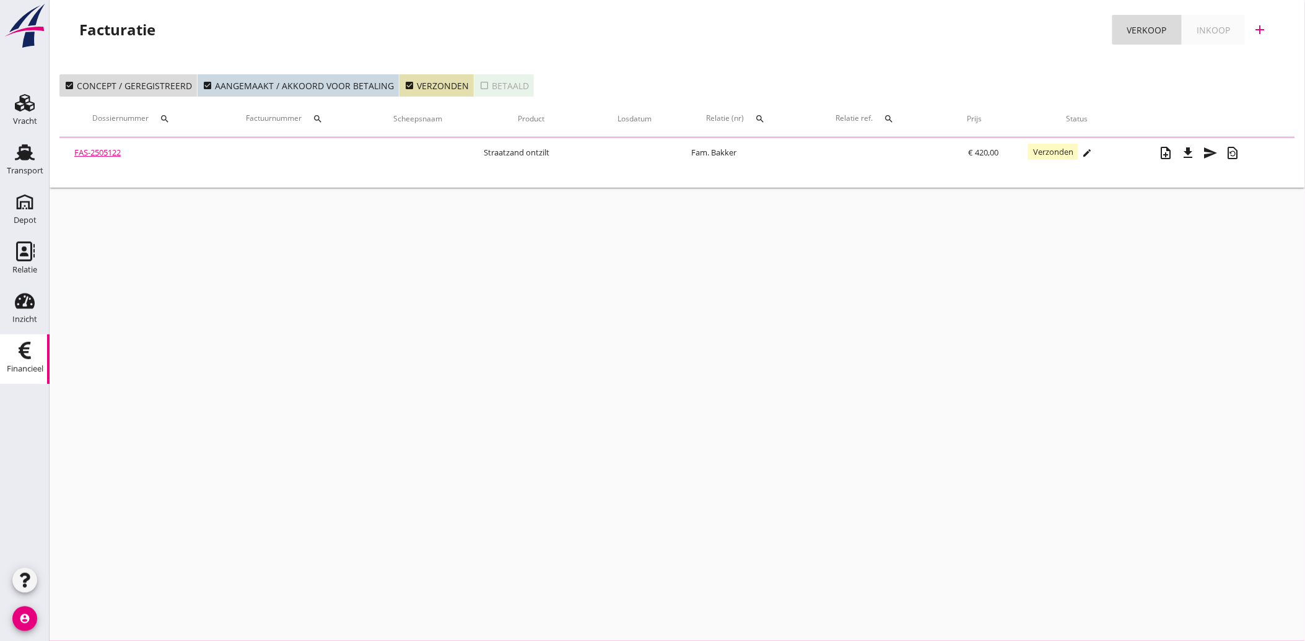
click at [320, 116] on icon "search" at bounding box center [318, 119] width 10 height 10
click at [353, 157] on input "Zoeken op factuurnummer..." at bounding box center [378, 155] width 129 height 20
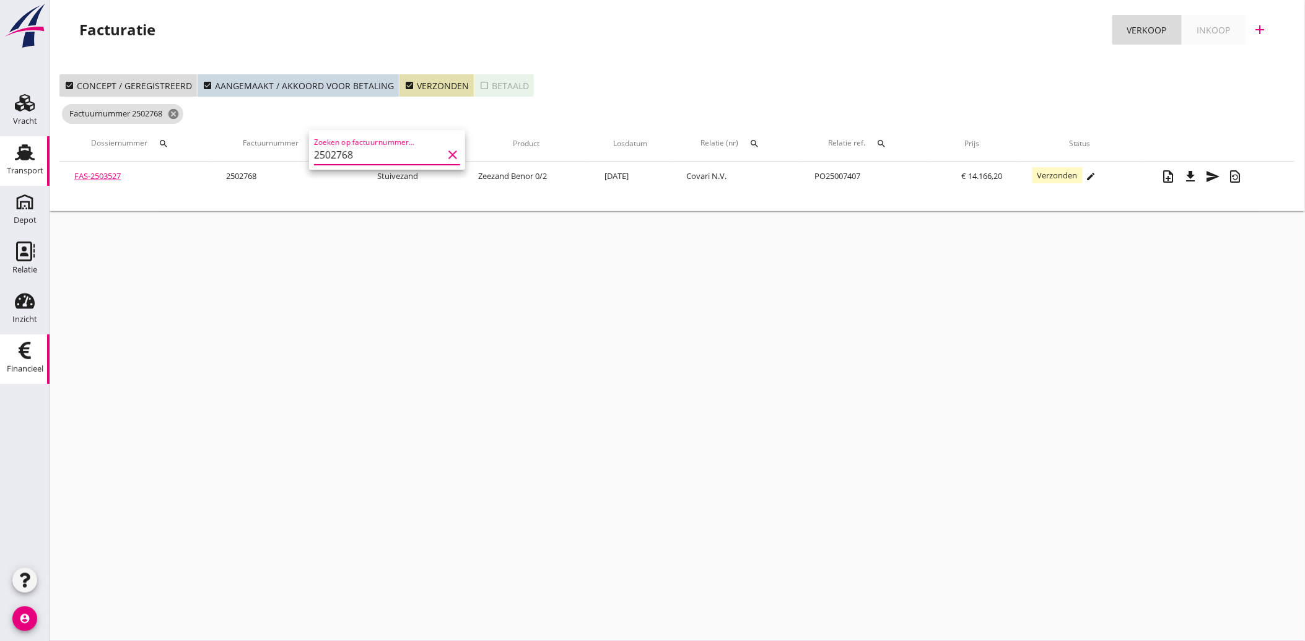
type input "2502768"
click at [17, 169] on div "Transport" at bounding box center [25, 171] width 37 height 8
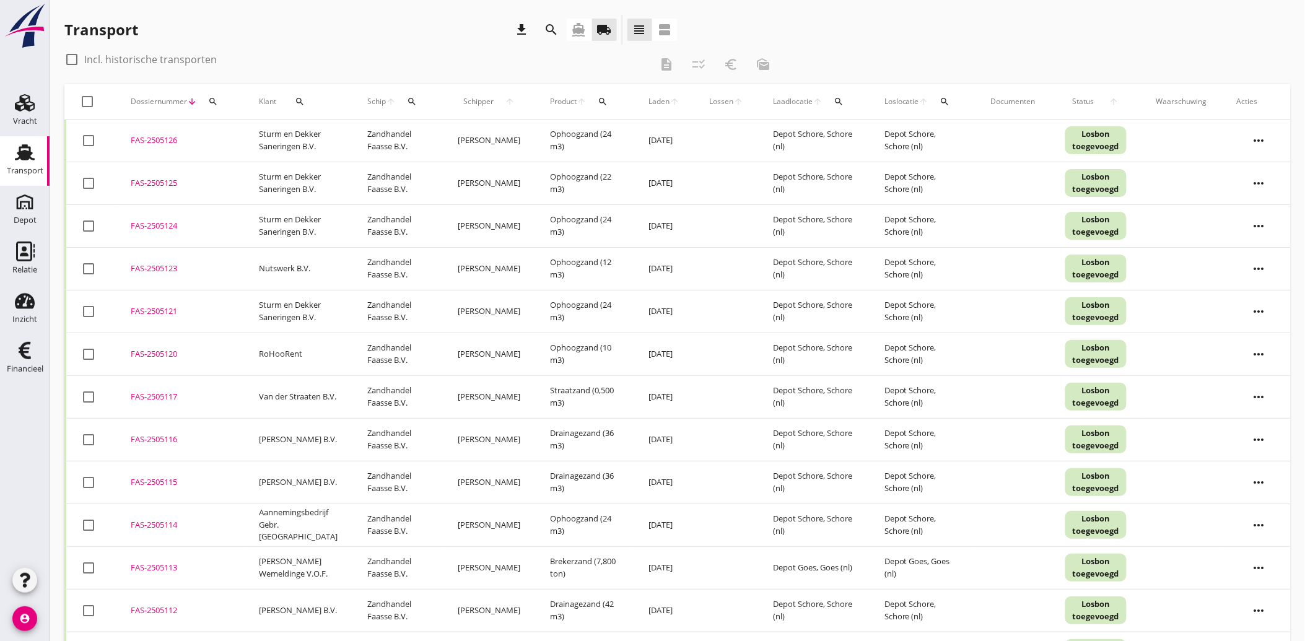
click at [209, 94] on button "search" at bounding box center [213, 101] width 22 height 22
click at [245, 133] on input "Zoeken op dossiernummer..." at bounding box center [270, 138] width 129 height 20
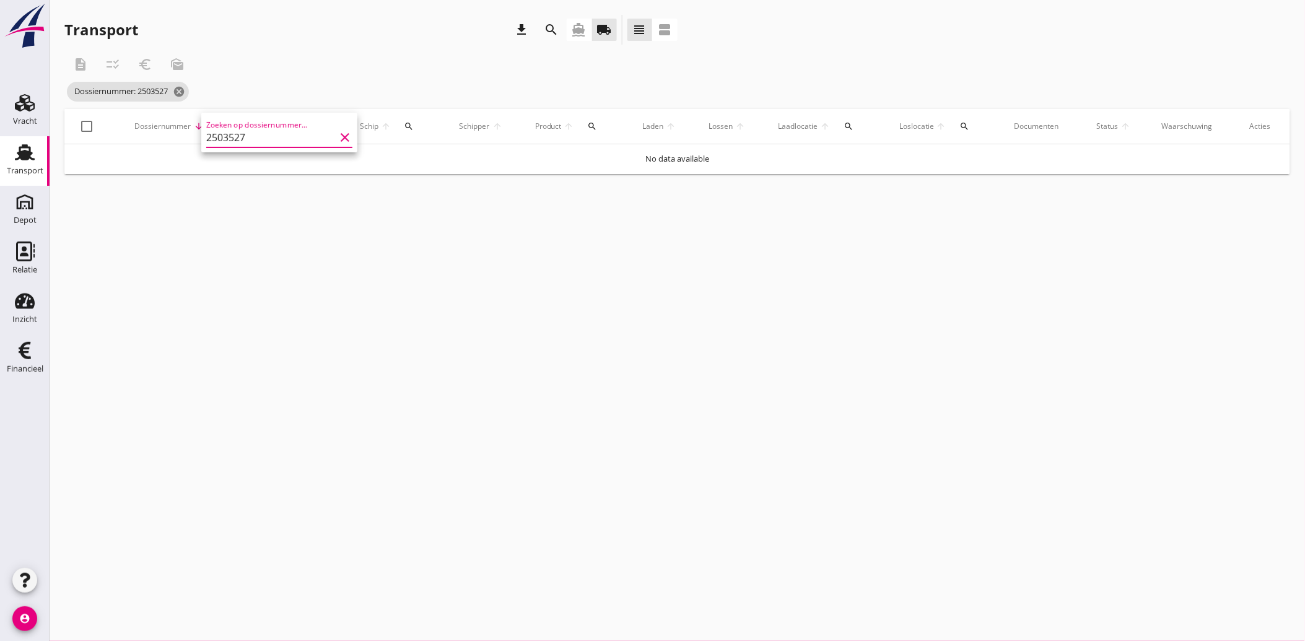
type input "2503527"
click at [579, 25] on icon "directions_boat" at bounding box center [579, 29] width 15 height 15
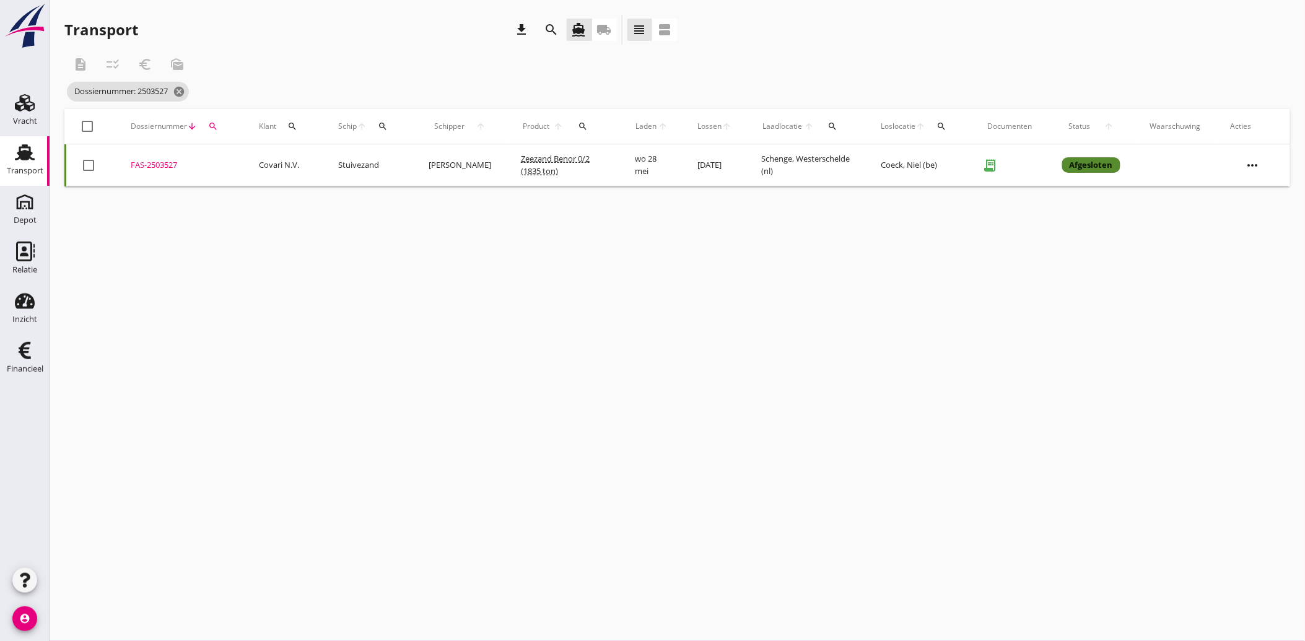
drag, startPoint x: 156, startPoint y: 164, endPoint x: 137, endPoint y: 168, distance: 19.1
click at [137, 168] on div "FAS-2503527" at bounding box center [180, 165] width 99 height 12
